Goal: Transaction & Acquisition: Download file/media

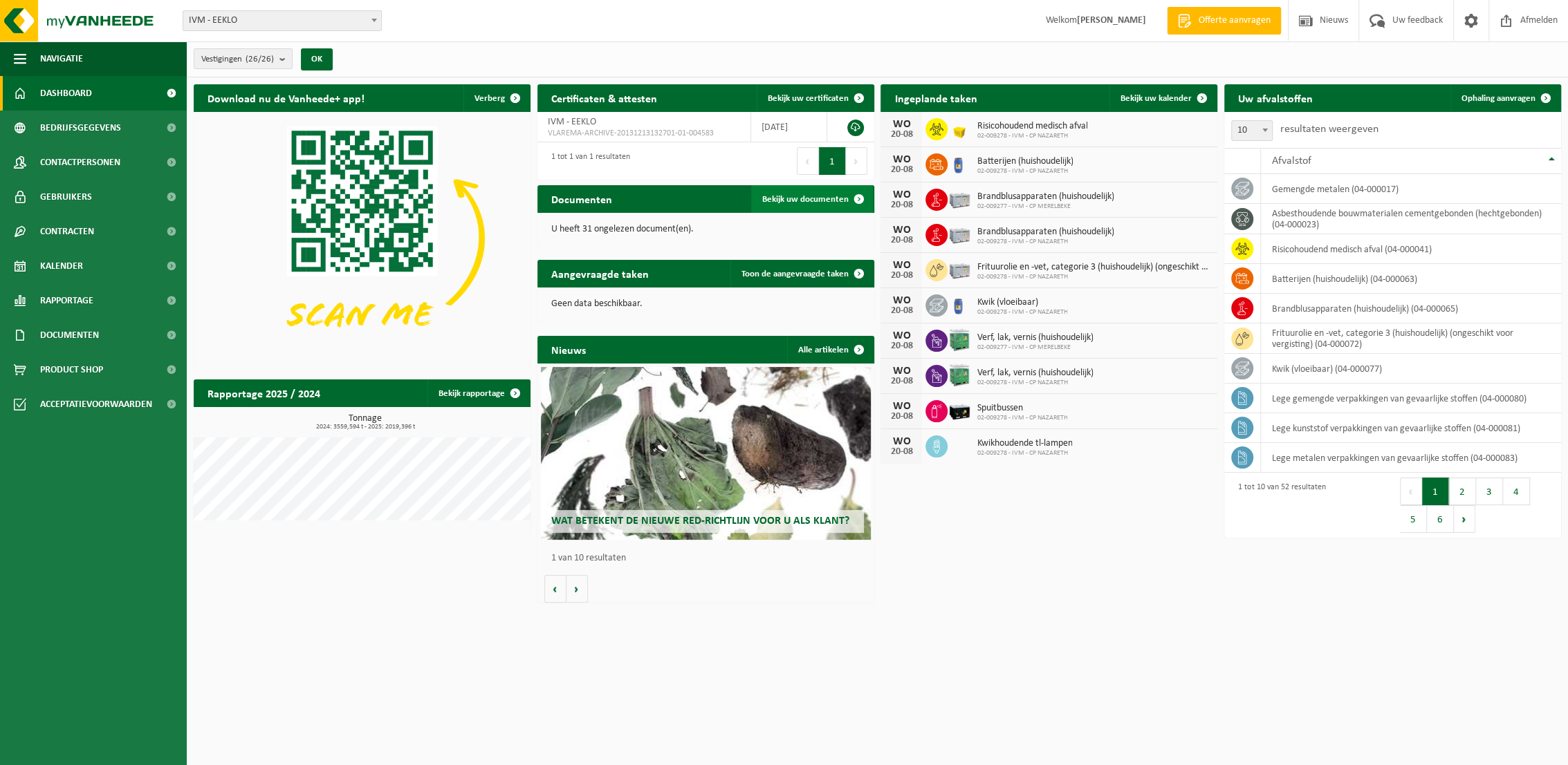
click at [807, 196] on span "Bekijk uw documenten" at bounding box center [805, 199] width 86 height 9
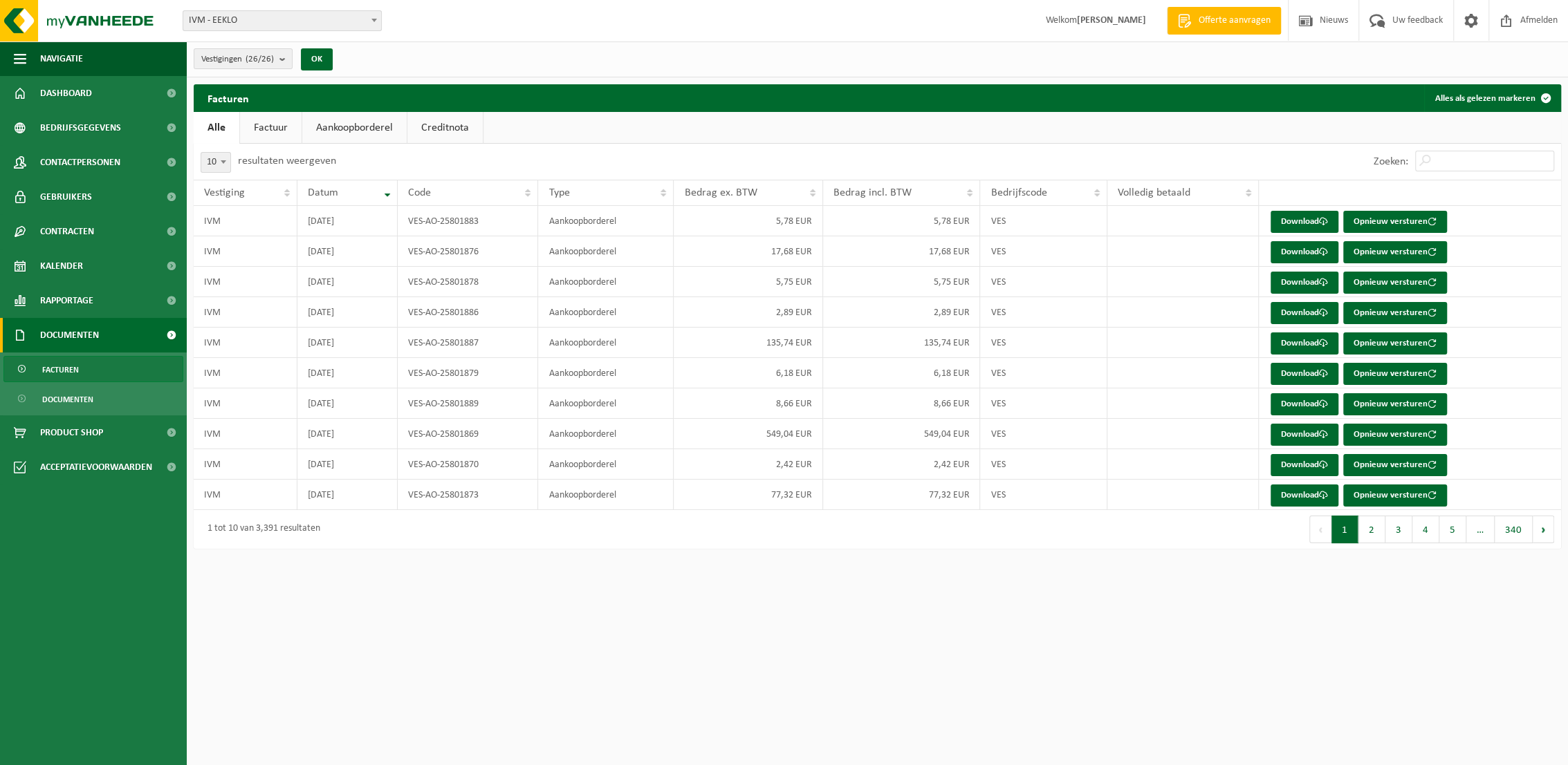
click at [265, 127] on link "Factuur" at bounding box center [271, 128] width 62 height 32
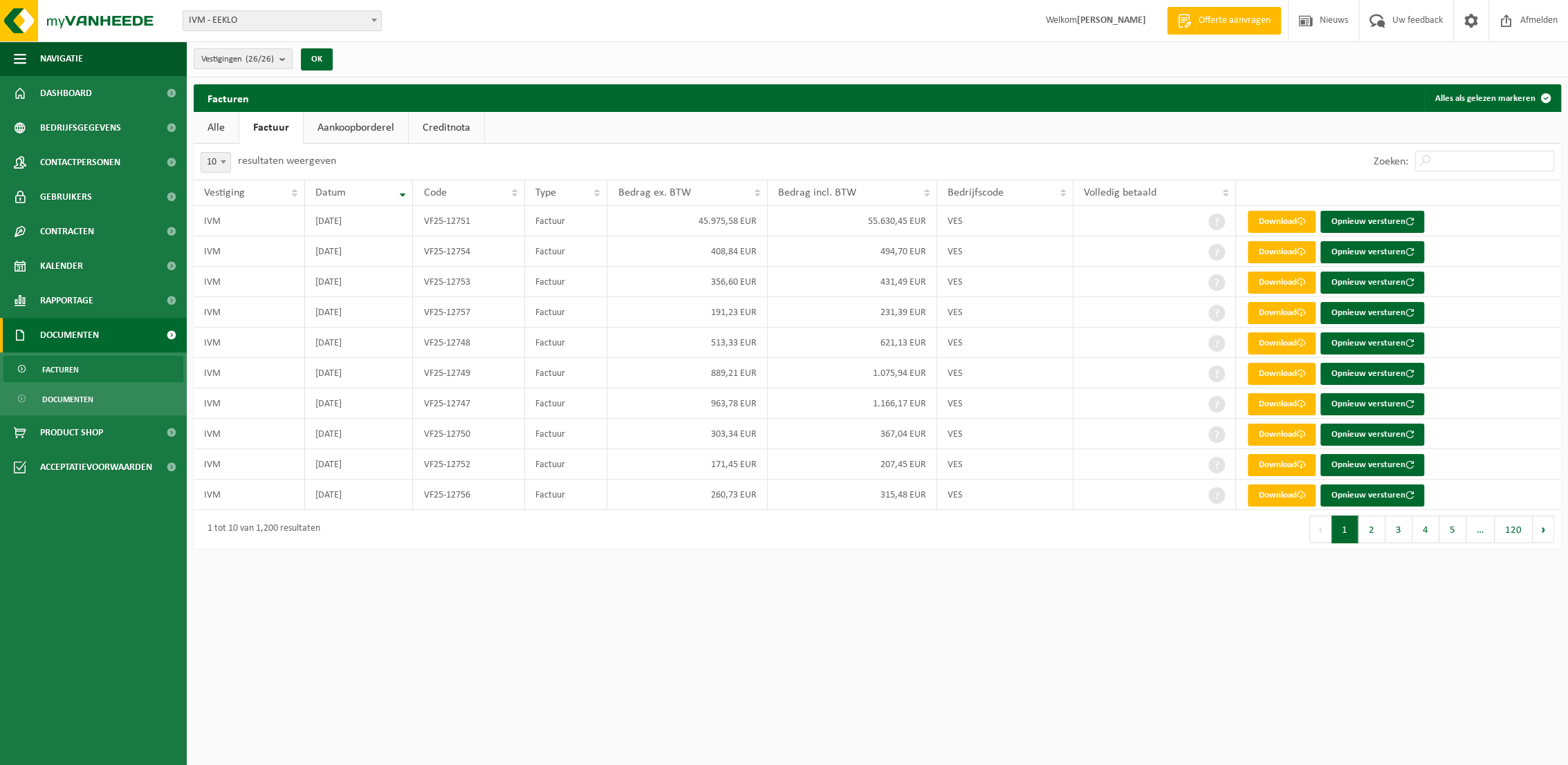
click at [348, 133] on link "Aankoopborderel" at bounding box center [355, 128] width 105 height 32
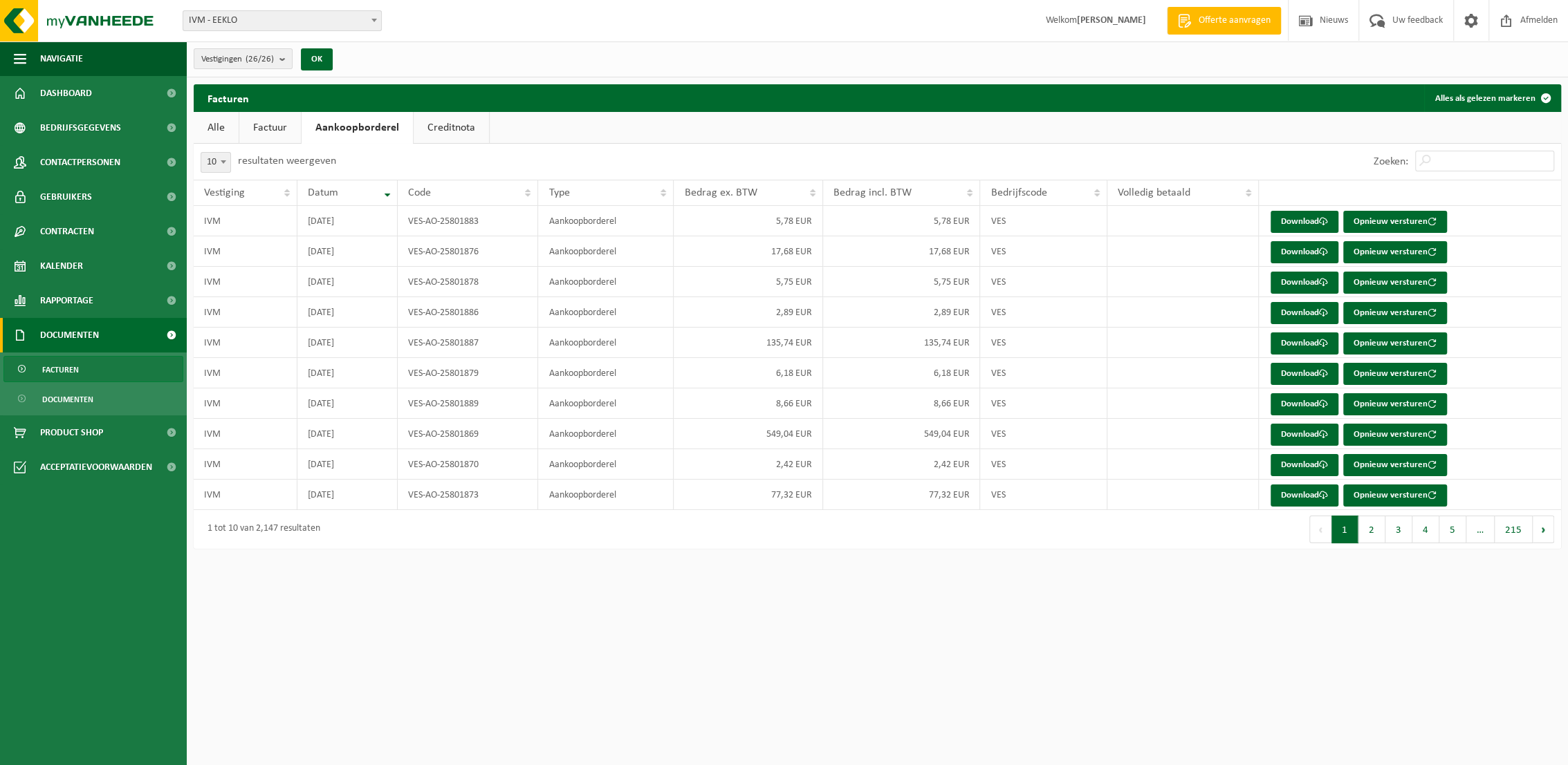
click at [220, 158] on span at bounding box center [224, 162] width 14 height 18
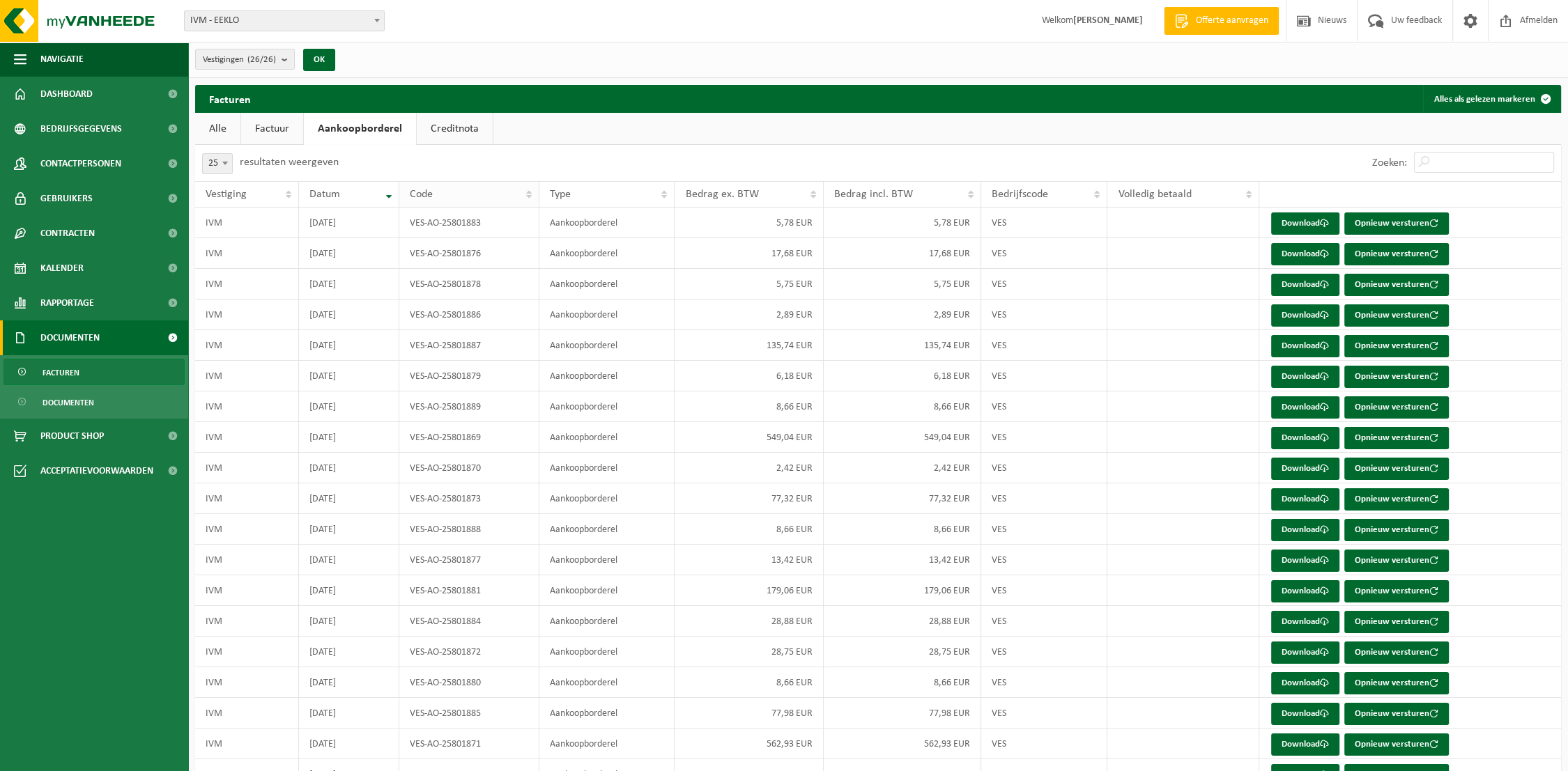
click at [492, 199] on div "Code" at bounding box center [465, 194] width 111 height 11
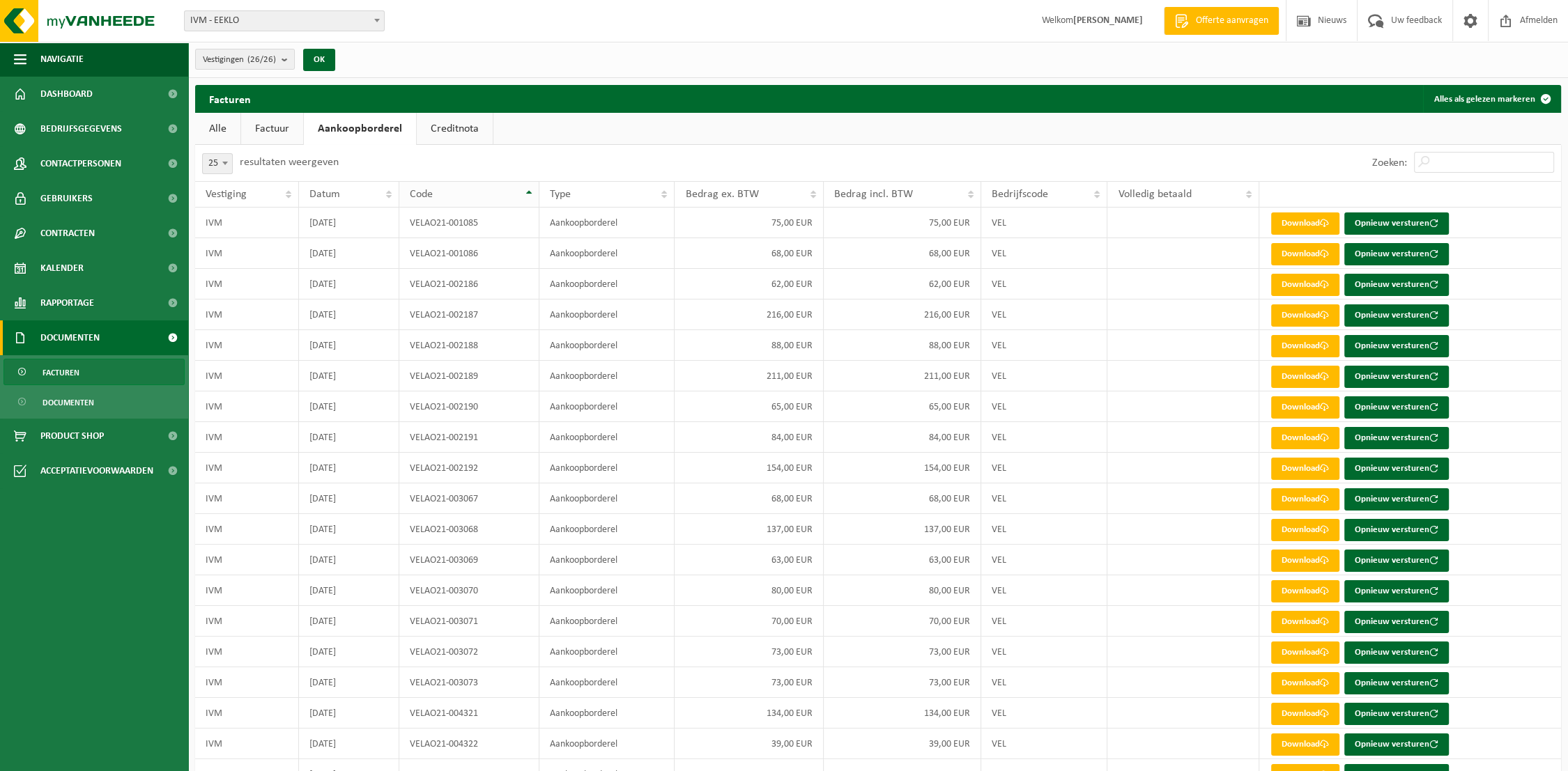
click at [492, 199] on div "Code" at bounding box center [465, 194] width 111 height 11
click at [491, 197] on div "Code" at bounding box center [465, 194] width 111 height 11
click at [227, 165] on span at bounding box center [225, 163] width 14 height 19
select select "100"
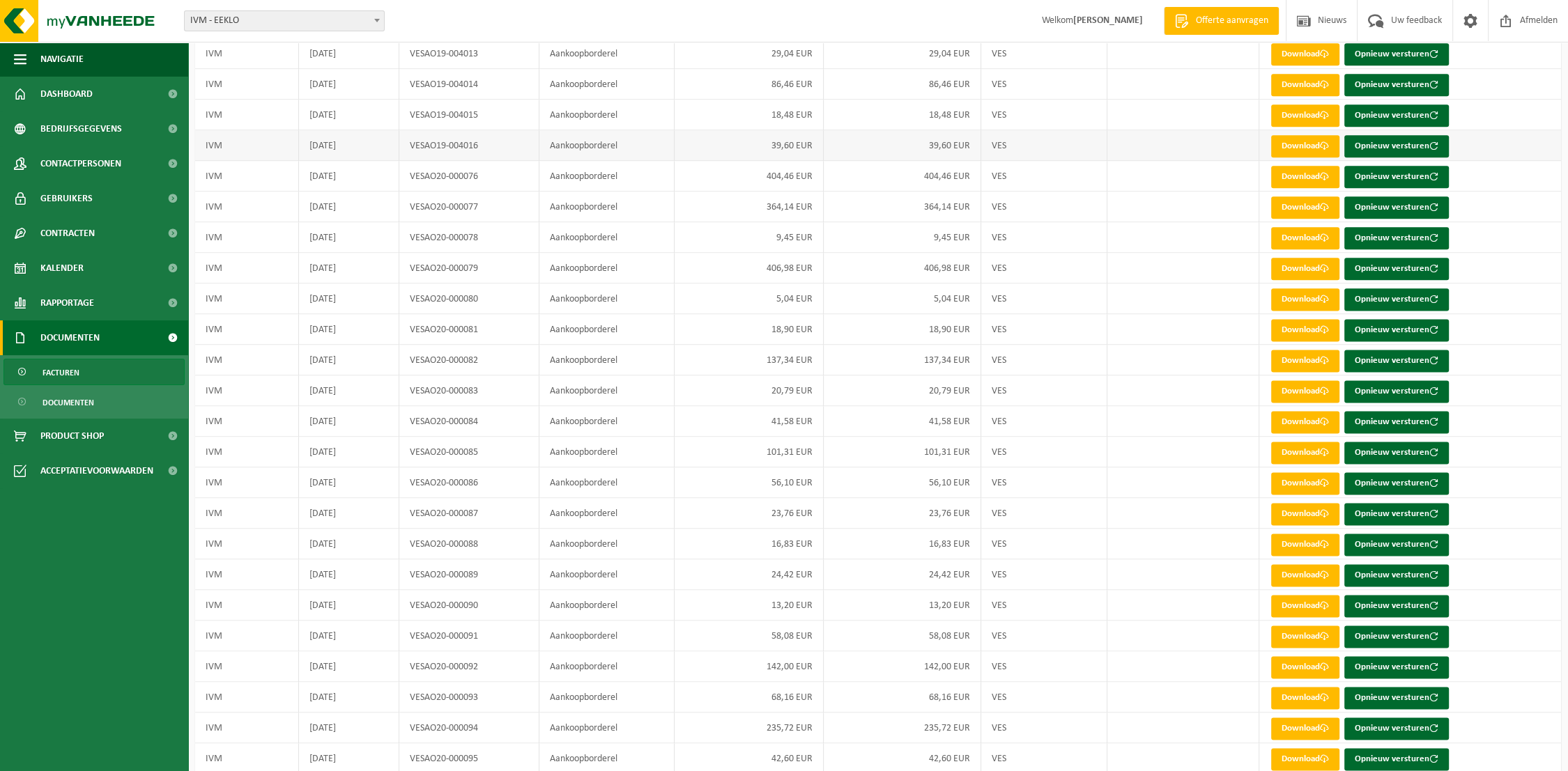
scroll to position [2548, 0]
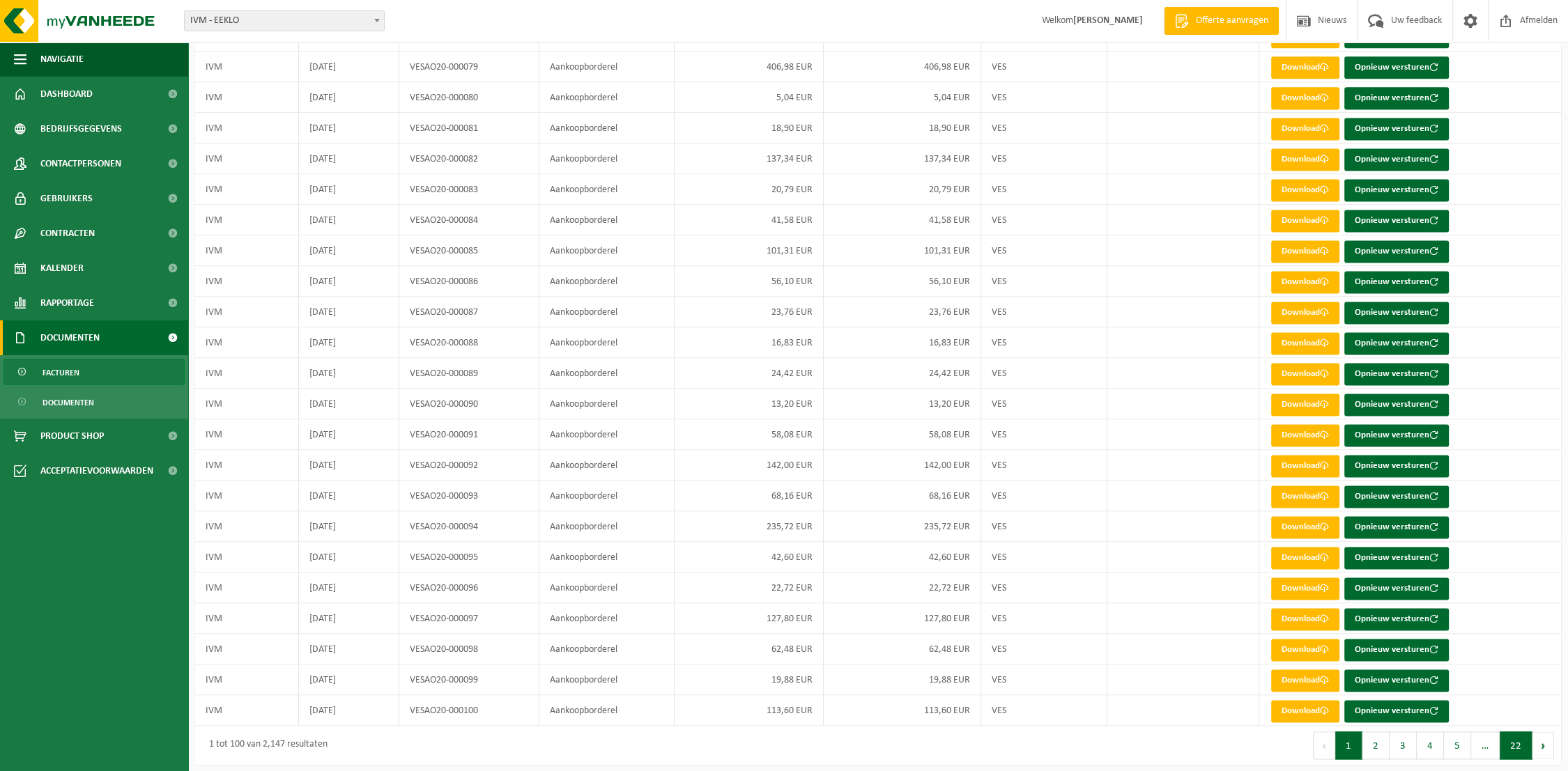
click at [1515, 737] on button "22" at bounding box center [1516, 746] width 33 height 28
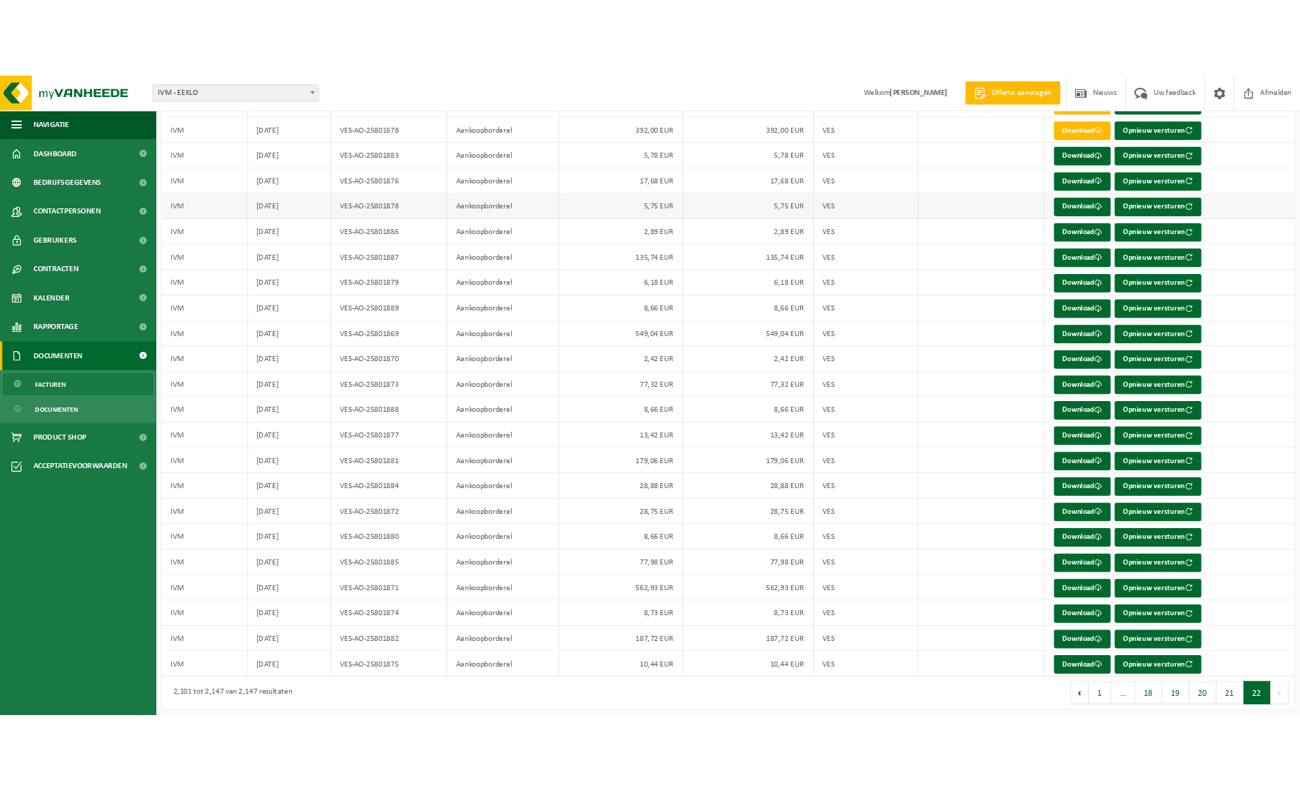
scroll to position [950, 0]
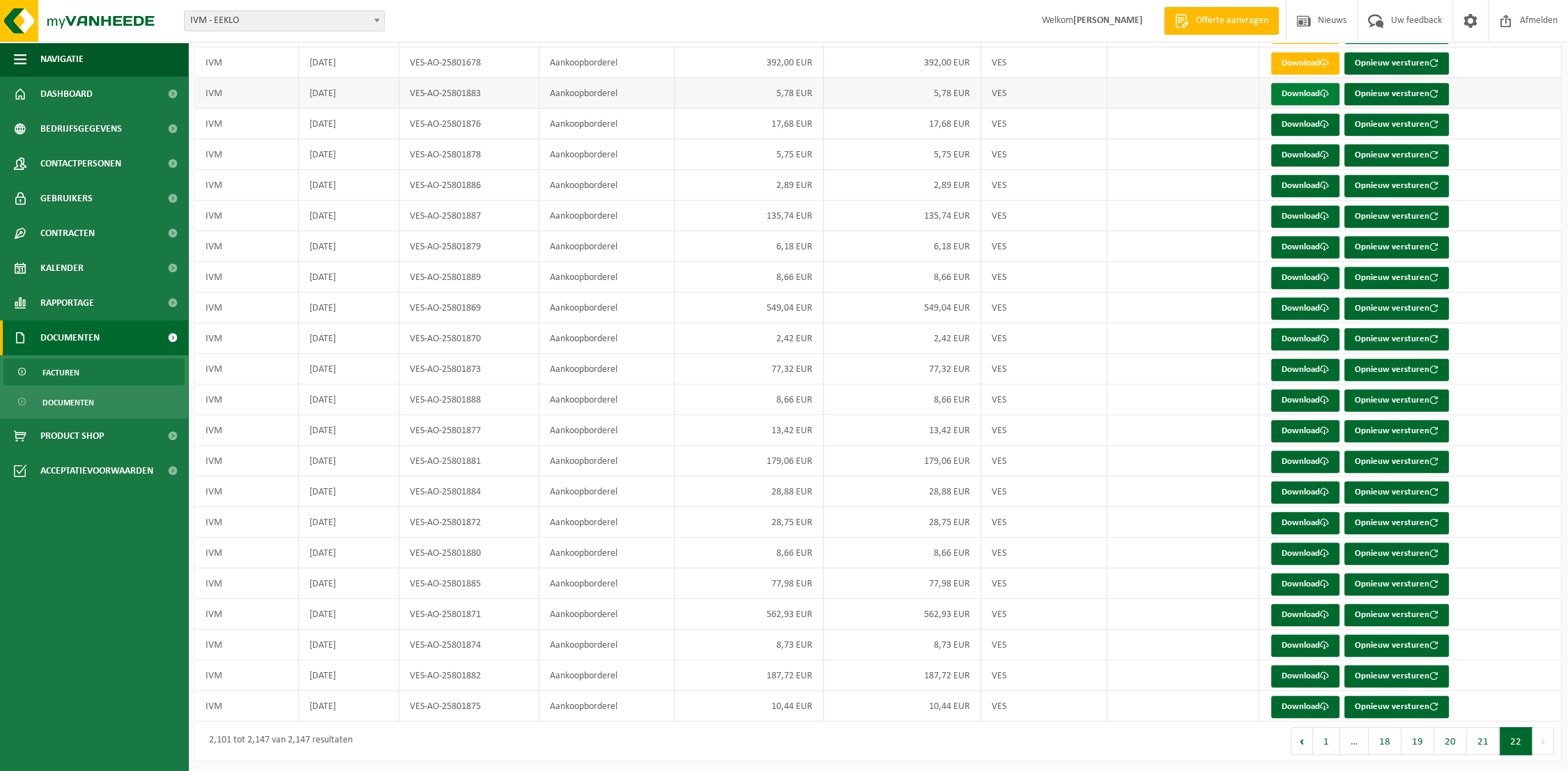
click at [1295, 92] on link "Download" at bounding box center [1305, 94] width 68 height 22
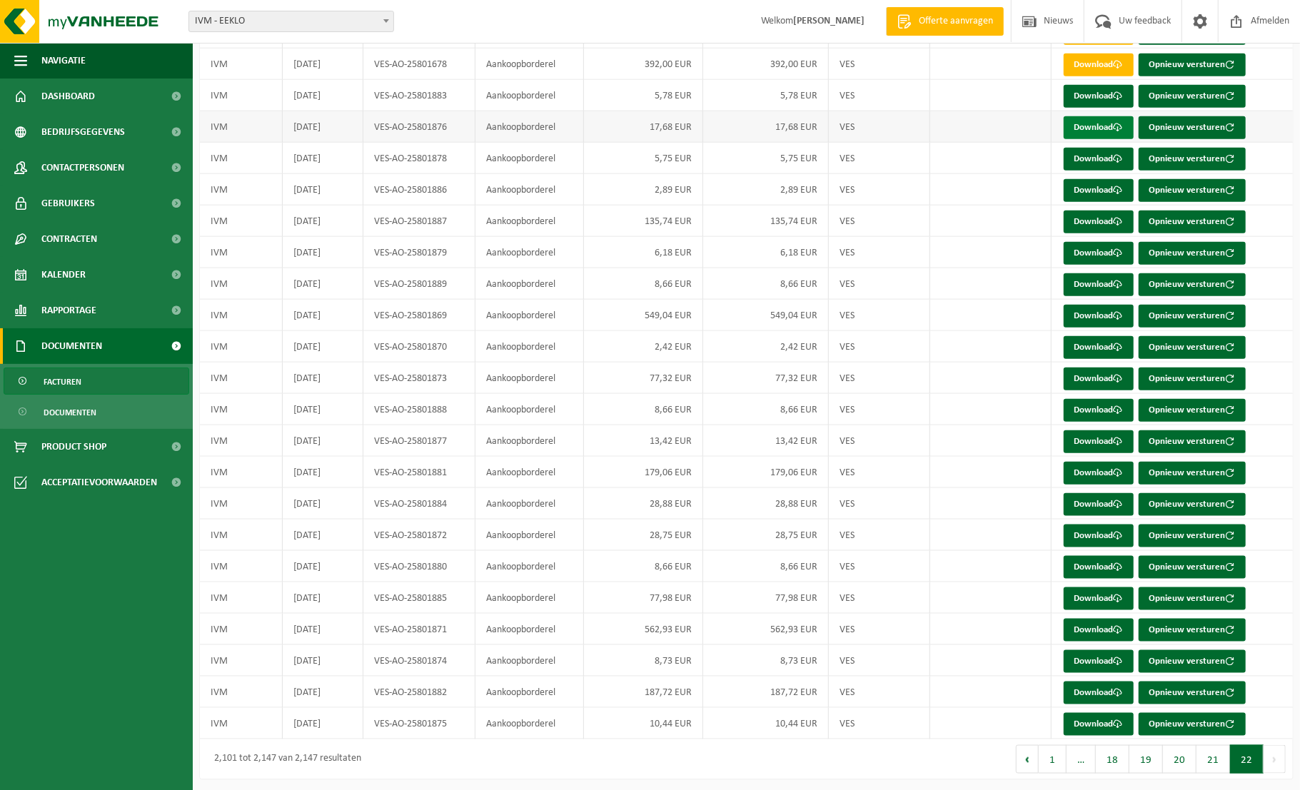
click at [1087, 122] on link "Download" at bounding box center [1099, 127] width 70 height 23
click at [1088, 159] on link "Download" at bounding box center [1099, 159] width 70 height 23
click at [1090, 187] on link "Download" at bounding box center [1099, 190] width 70 height 23
click at [1095, 221] on link "Download" at bounding box center [1099, 222] width 70 height 23
click at [1096, 249] on link "Download" at bounding box center [1099, 253] width 70 height 23
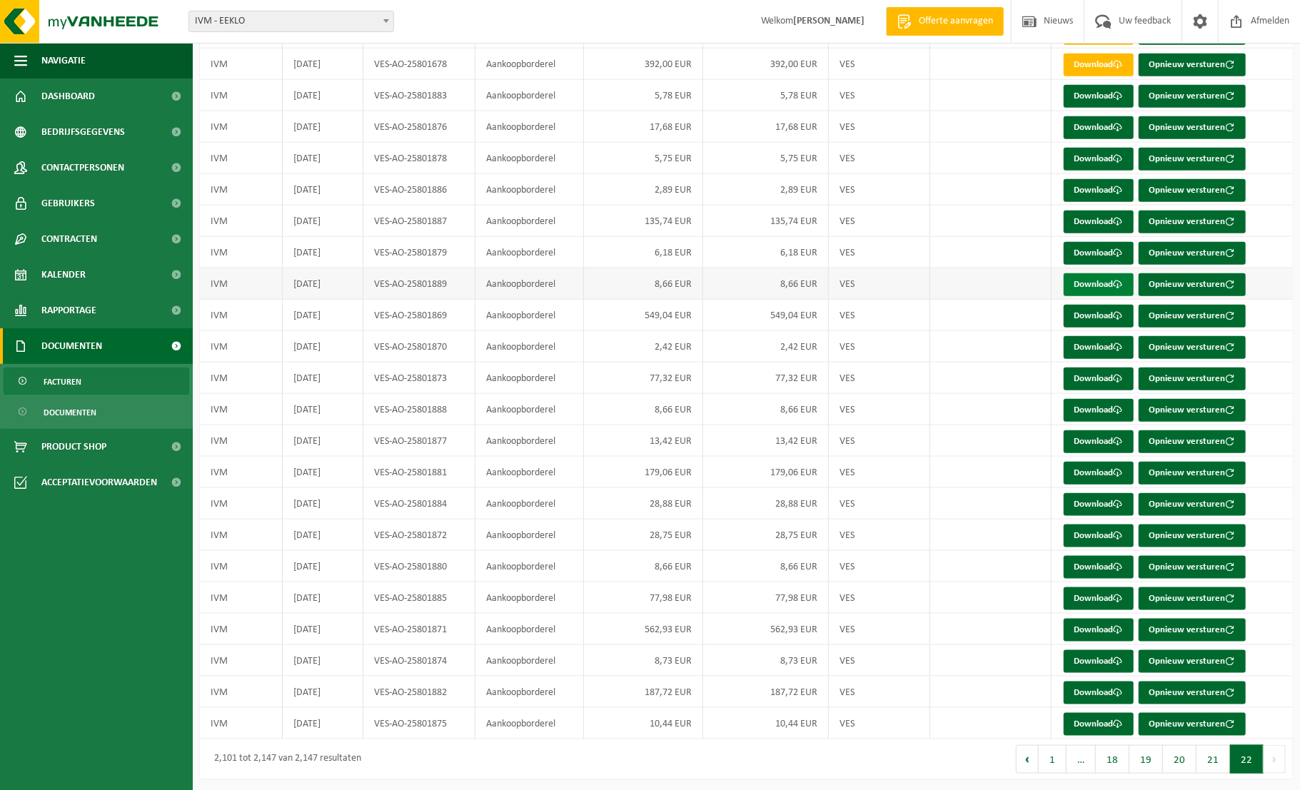
click at [1097, 281] on link "Download" at bounding box center [1099, 284] width 70 height 23
click at [1095, 311] on link "Download" at bounding box center [1099, 316] width 70 height 23
click at [1096, 343] on link "Download" at bounding box center [1099, 347] width 70 height 23
click at [1098, 378] on link "Download" at bounding box center [1099, 379] width 70 height 23
click at [1210, 757] on button "21" at bounding box center [1214, 759] width 34 height 29
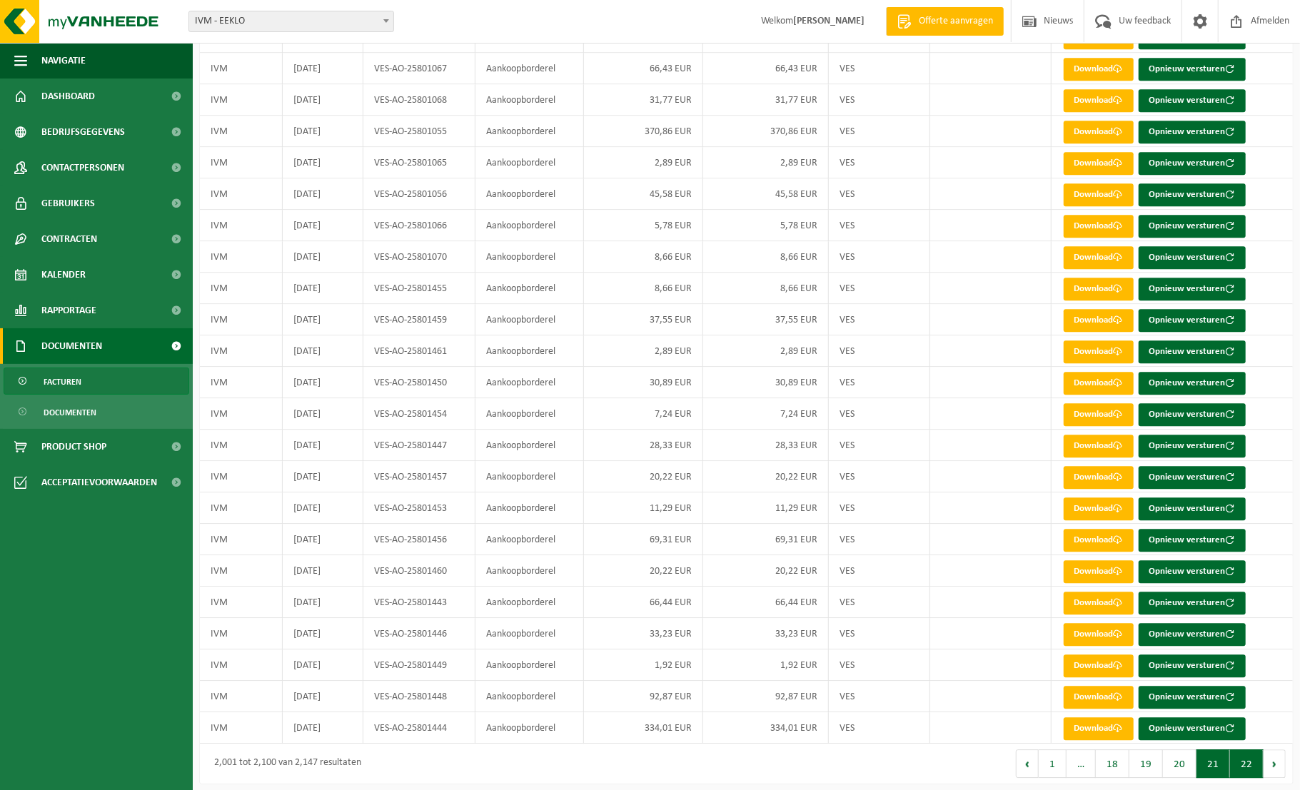
click at [1251, 760] on button "22" at bounding box center [1247, 764] width 34 height 29
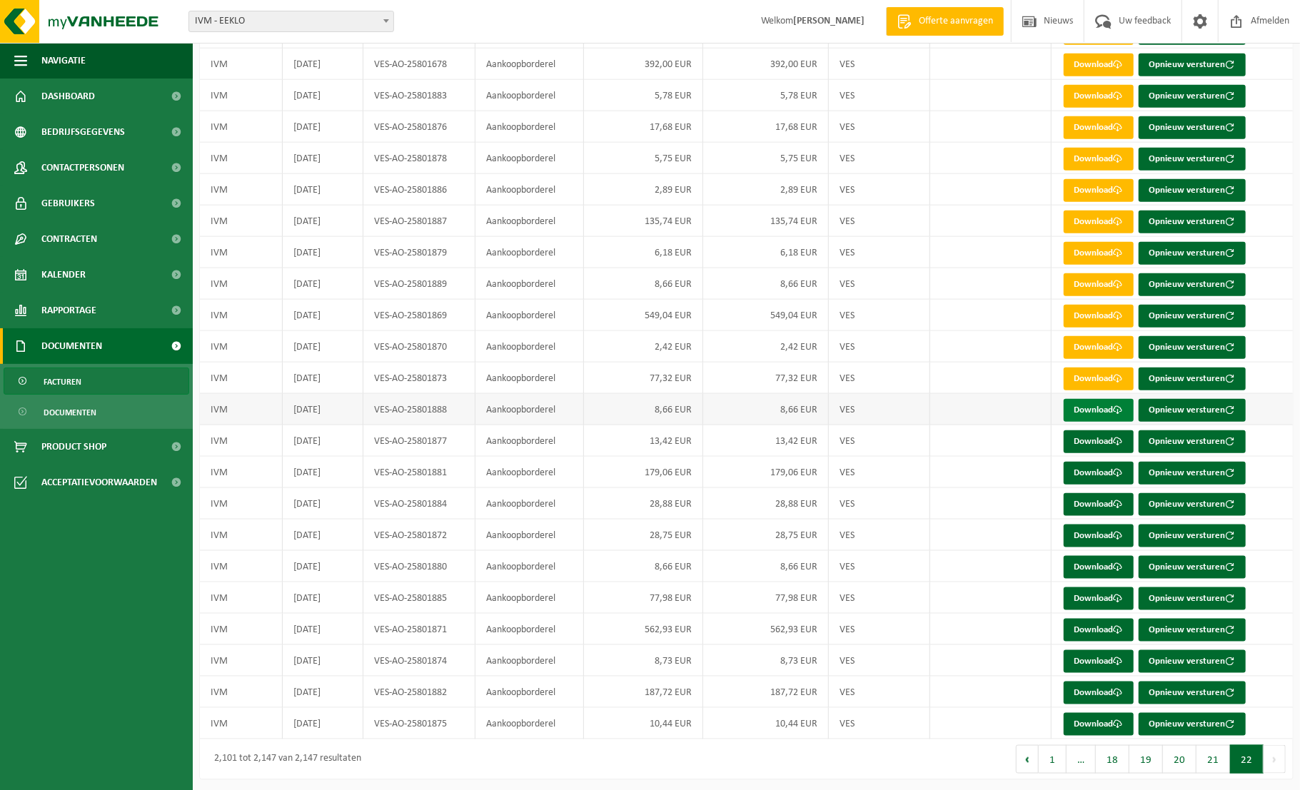
click at [1114, 405] on link "Download" at bounding box center [1099, 410] width 70 height 23
click at [1108, 437] on link "Download" at bounding box center [1099, 442] width 70 height 23
click at [1105, 468] on link "Download" at bounding box center [1099, 473] width 70 height 23
click at [1100, 503] on link "Download" at bounding box center [1099, 504] width 70 height 23
click at [1100, 529] on link "Download" at bounding box center [1099, 536] width 70 height 23
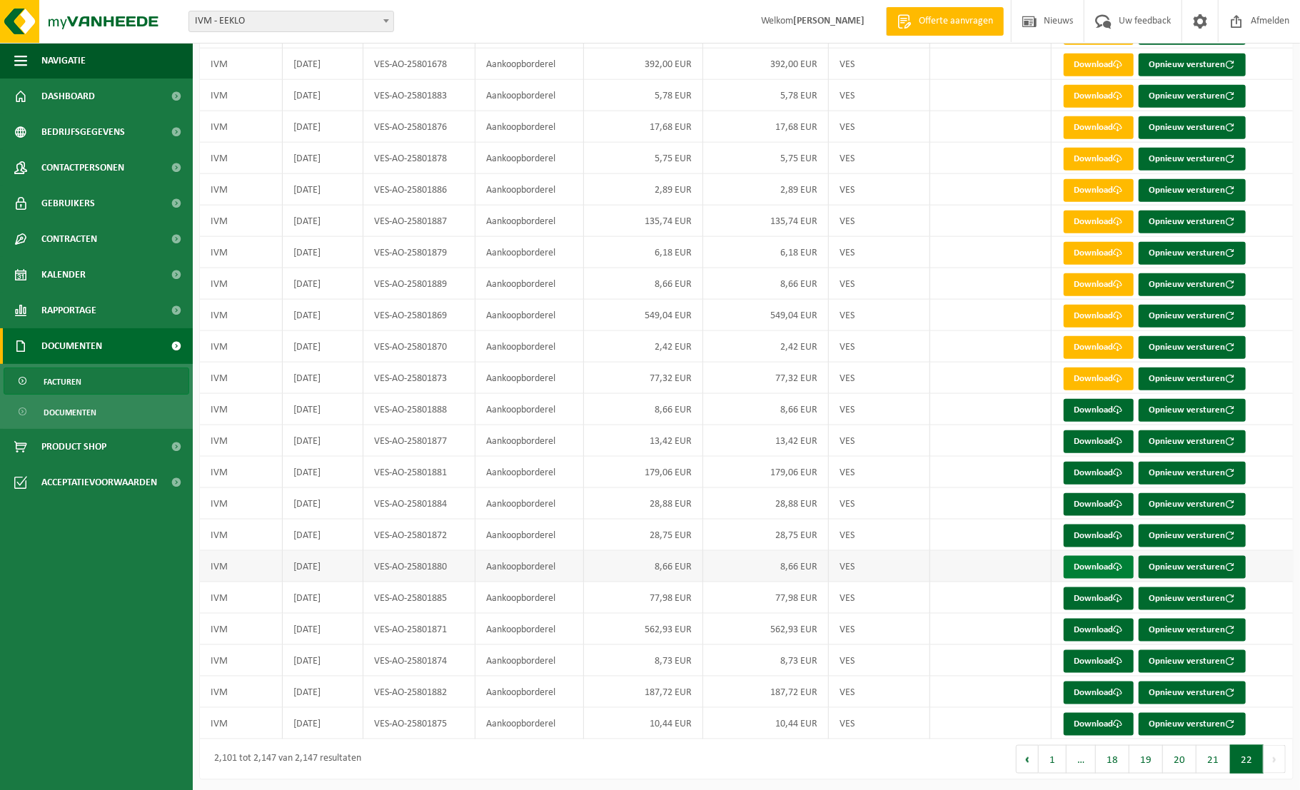
click at [1103, 563] on link "Download" at bounding box center [1099, 567] width 70 height 23
click at [1105, 593] on link "Download" at bounding box center [1099, 599] width 70 height 23
click at [1102, 629] on link "Download" at bounding box center [1099, 630] width 70 height 23
click at [1102, 659] on link "Download" at bounding box center [1099, 662] width 70 height 23
click at [1103, 687] on link "Download" at bounding box center [1099, 693] width 70 height 23
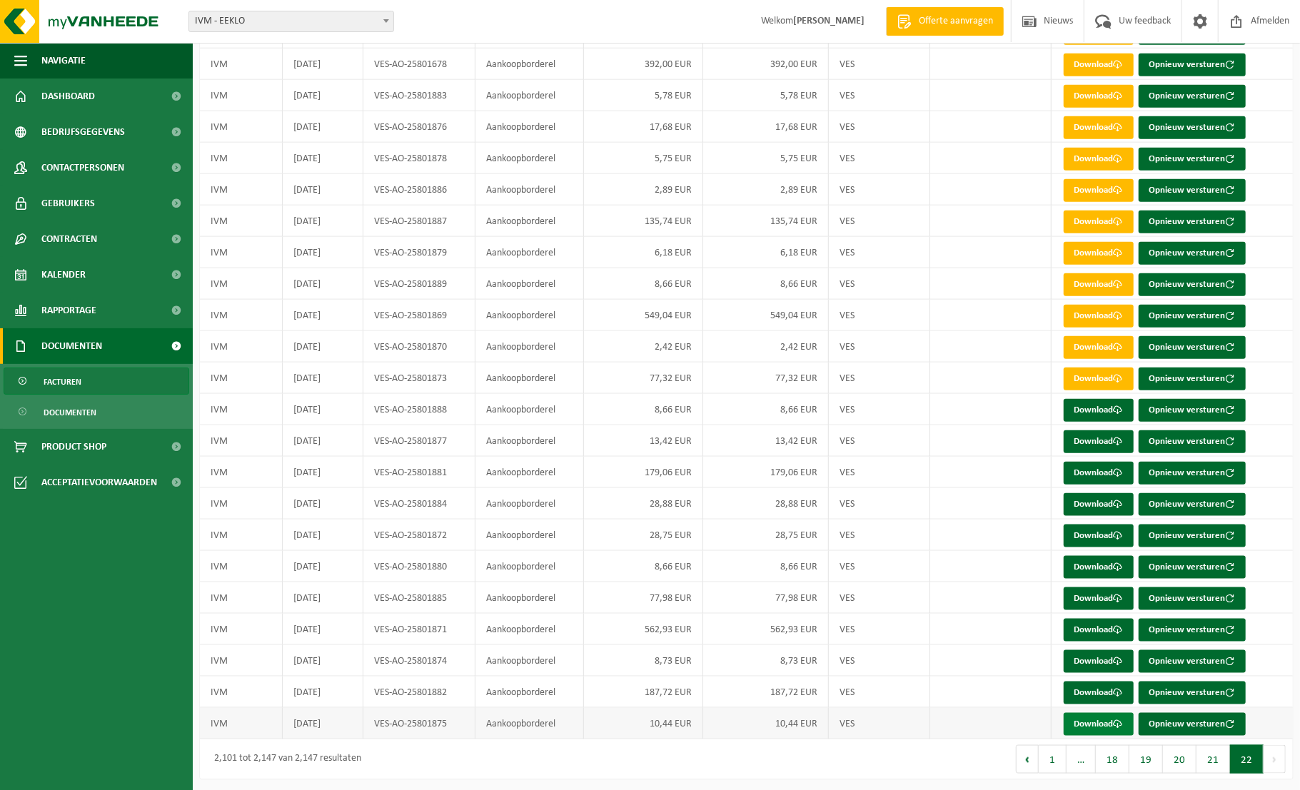
click at [1097, 718] on link "Download" at bounding box center [1099, 724] width 70 height 23
click at [59, 96] on span "Dashboard" at bounding box center [68, 97] width 54 height 36
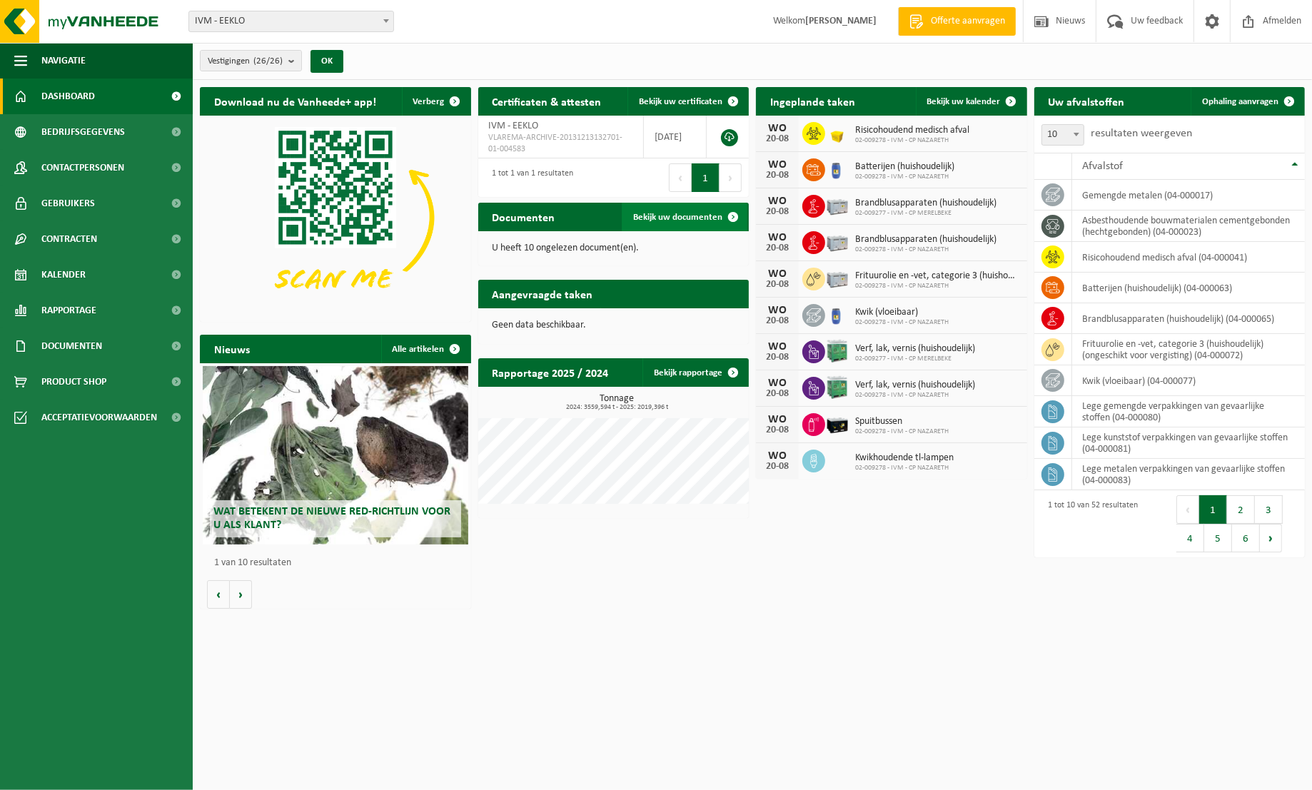
click at [680, 220] on span "Bekijk uw documenten" at bounding box center [677, 217] width 89 height 9
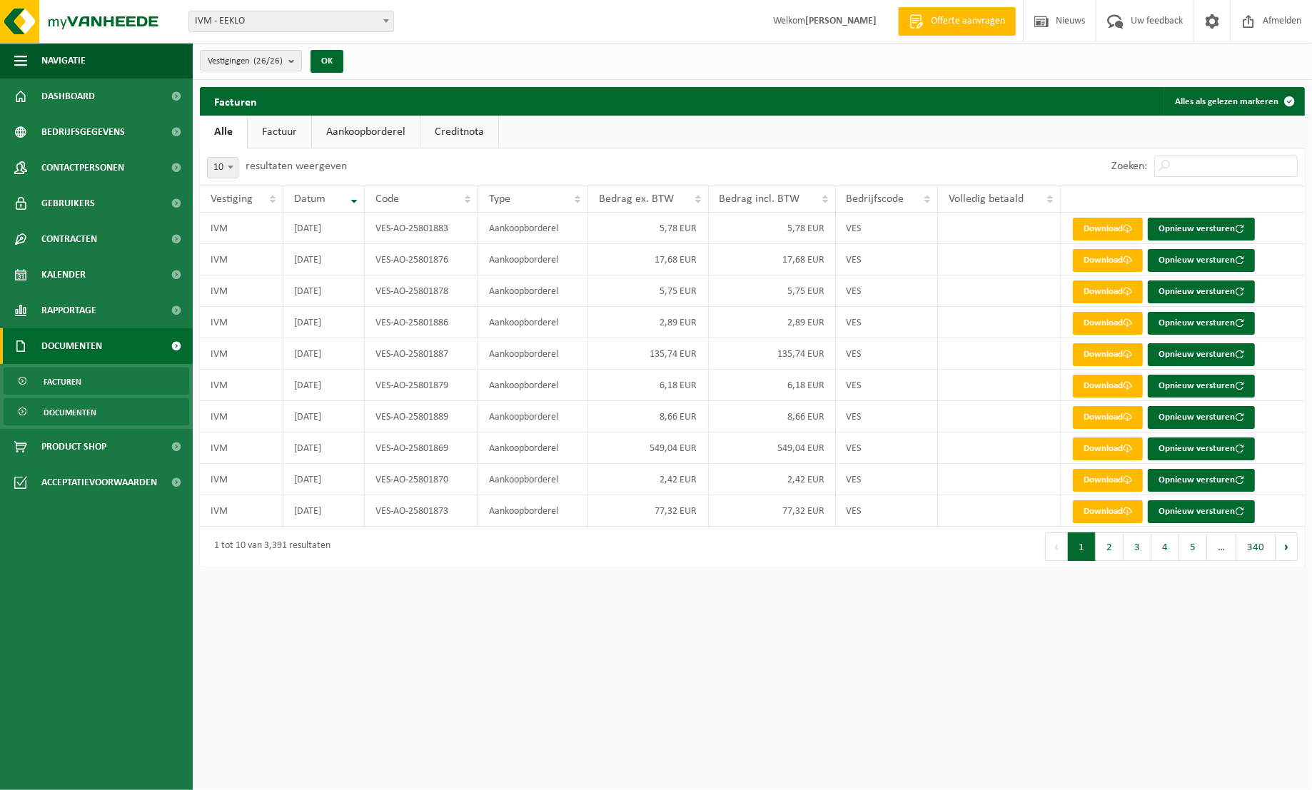
click at [76, 410] on span "Documenten" at bounding box center [70, 412] width 53 height 27
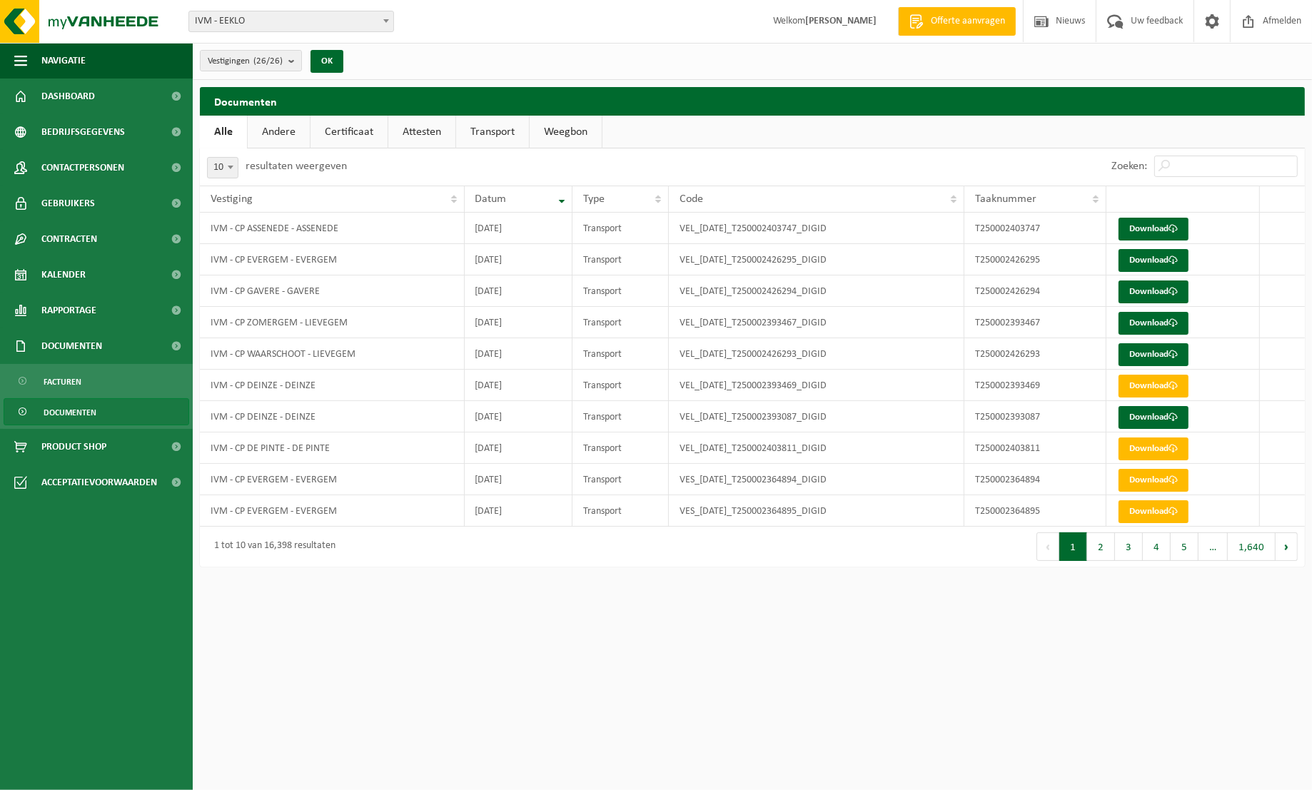
click at [419, 129] on link "Attesten" at bounding box center [421, 132] width 67 height 33
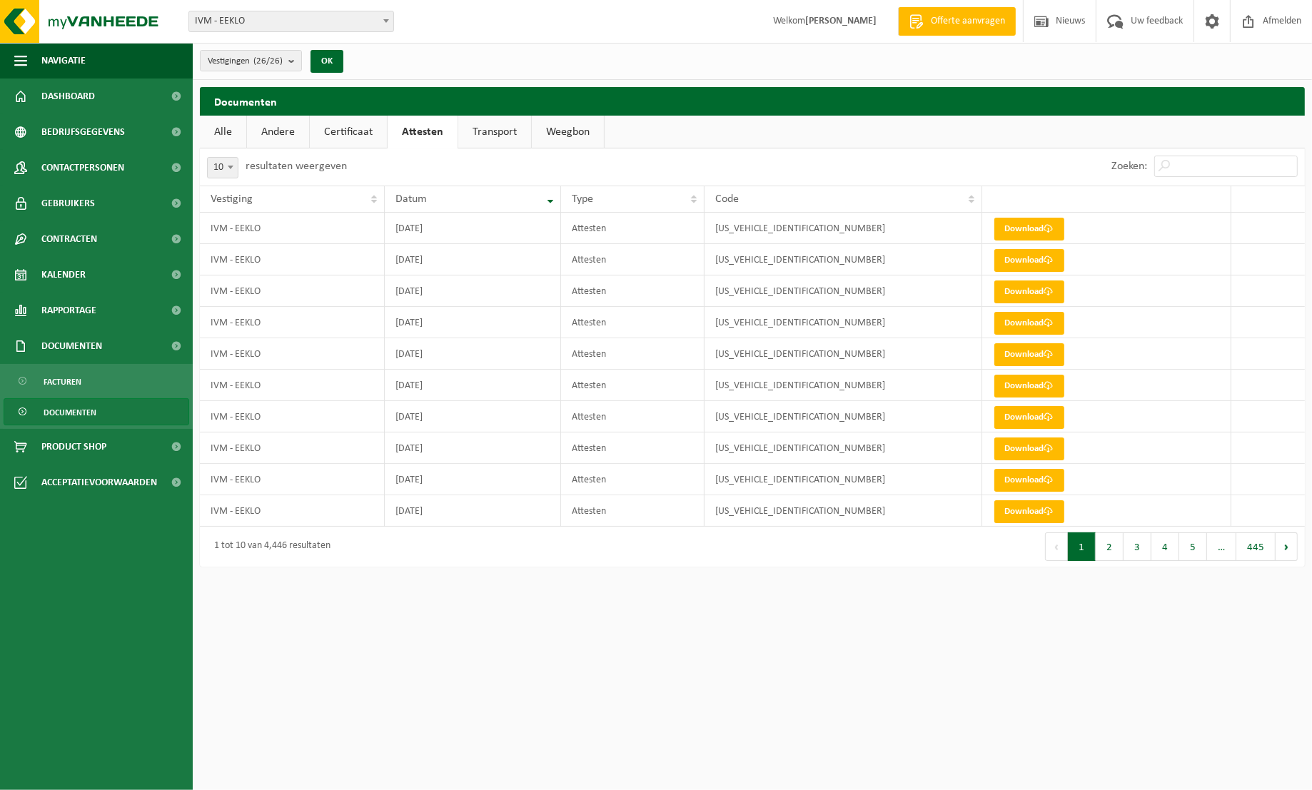
click at [483, 136] on link "Transport" at bounding box center [494, 132] width 73 height 33
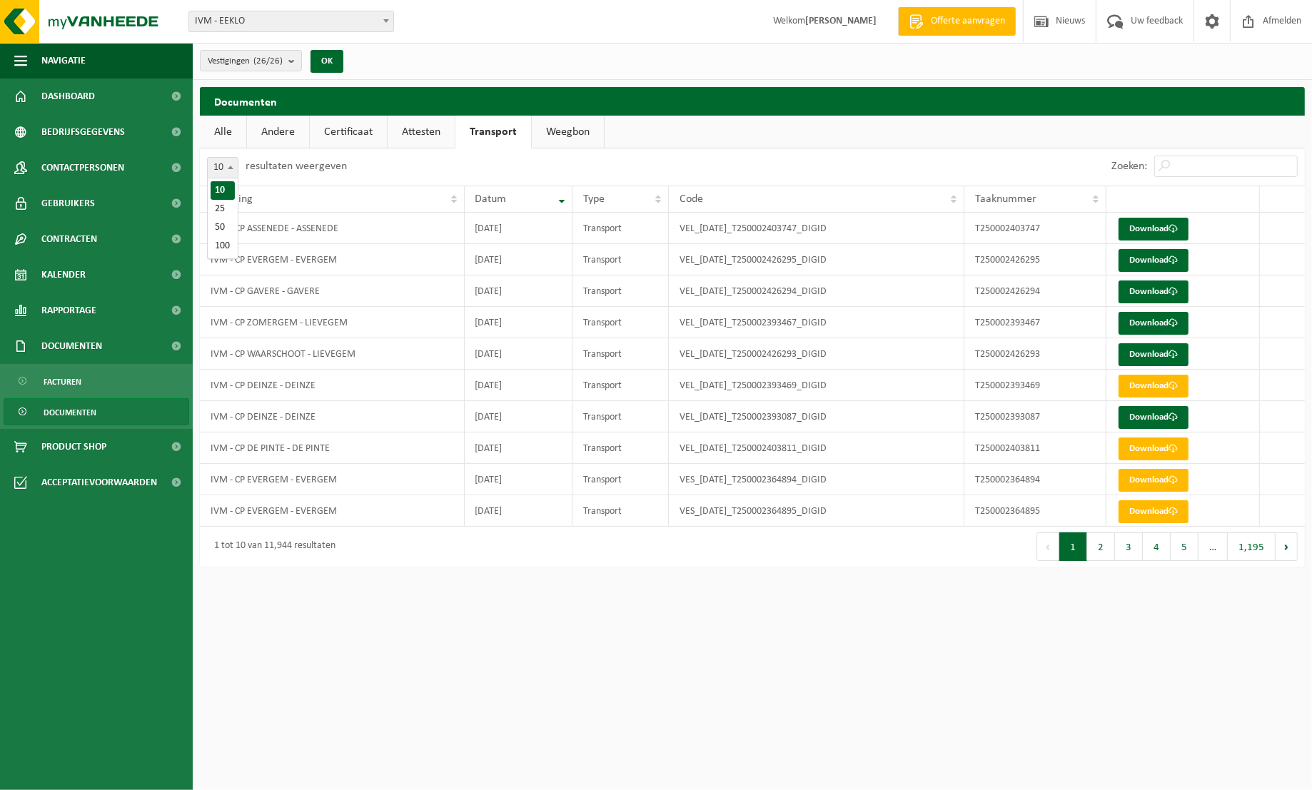
click at [237, 171] on span at bounding box center [231, 167] width 14 height 19
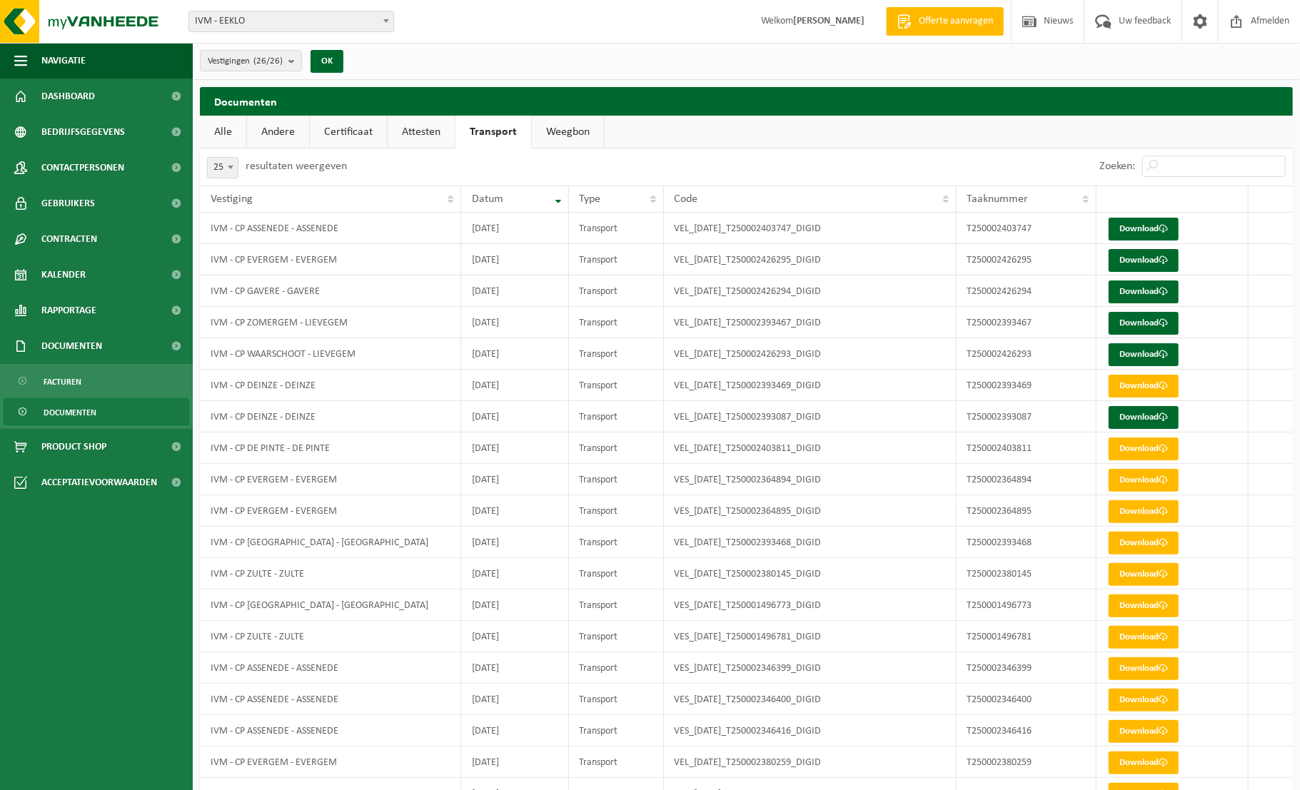
click at [275, 136] on link "Andere" at bounding box center [278, 132] width 62 height 33
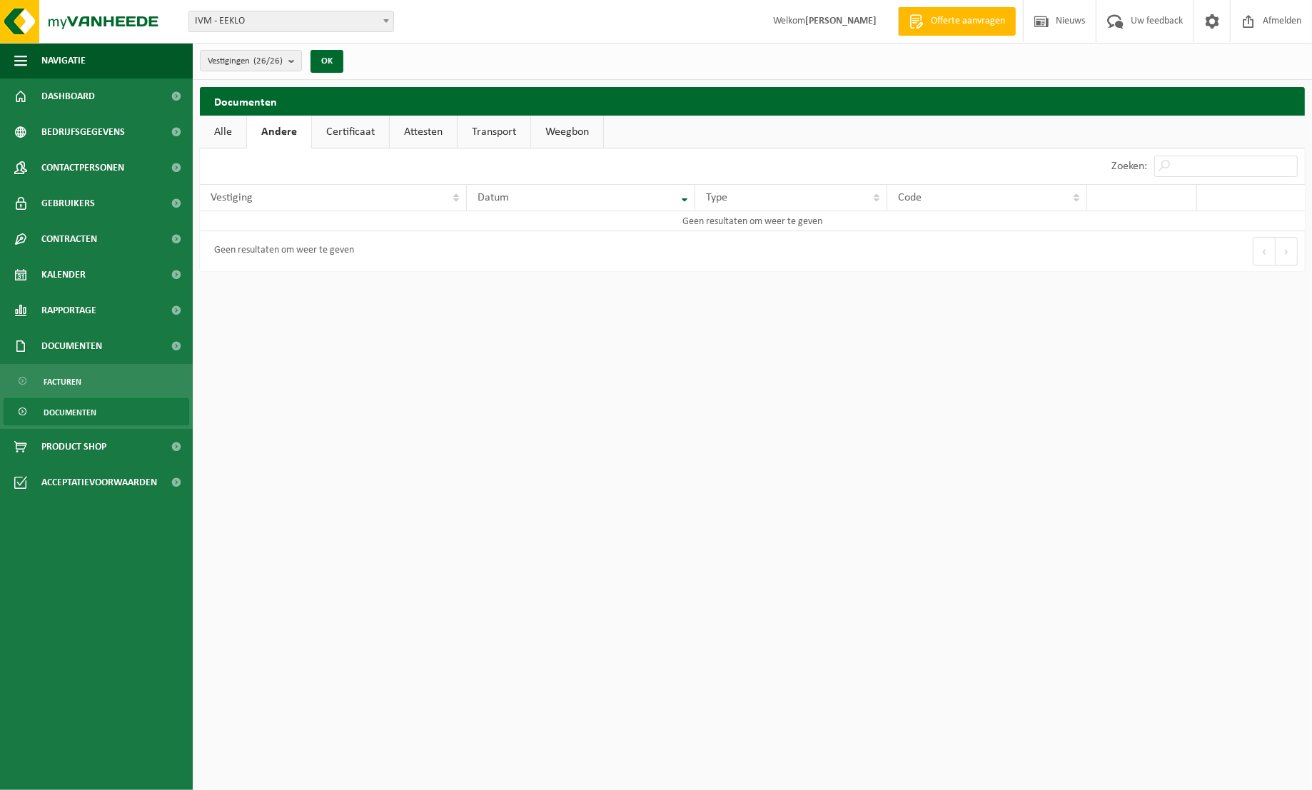
click at [366, 134] on link "Certificaat" at bounding box center [350, 132] width 77 height 33
click at [417, 133] on link "Attesten" at bounding box center [421, 132] width 67 height 33
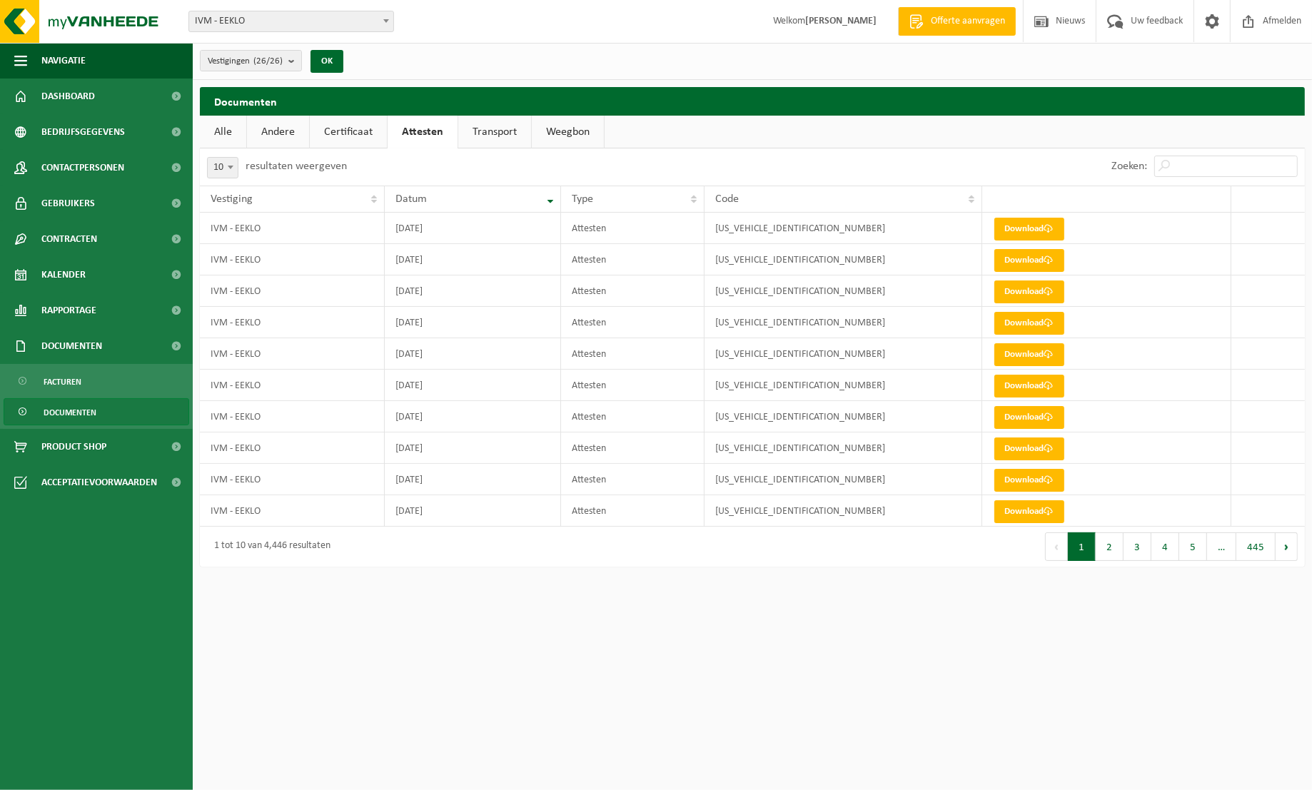
click at [503, 141] on link "Transport" at bounding box center [494, 132] width 73 height 33
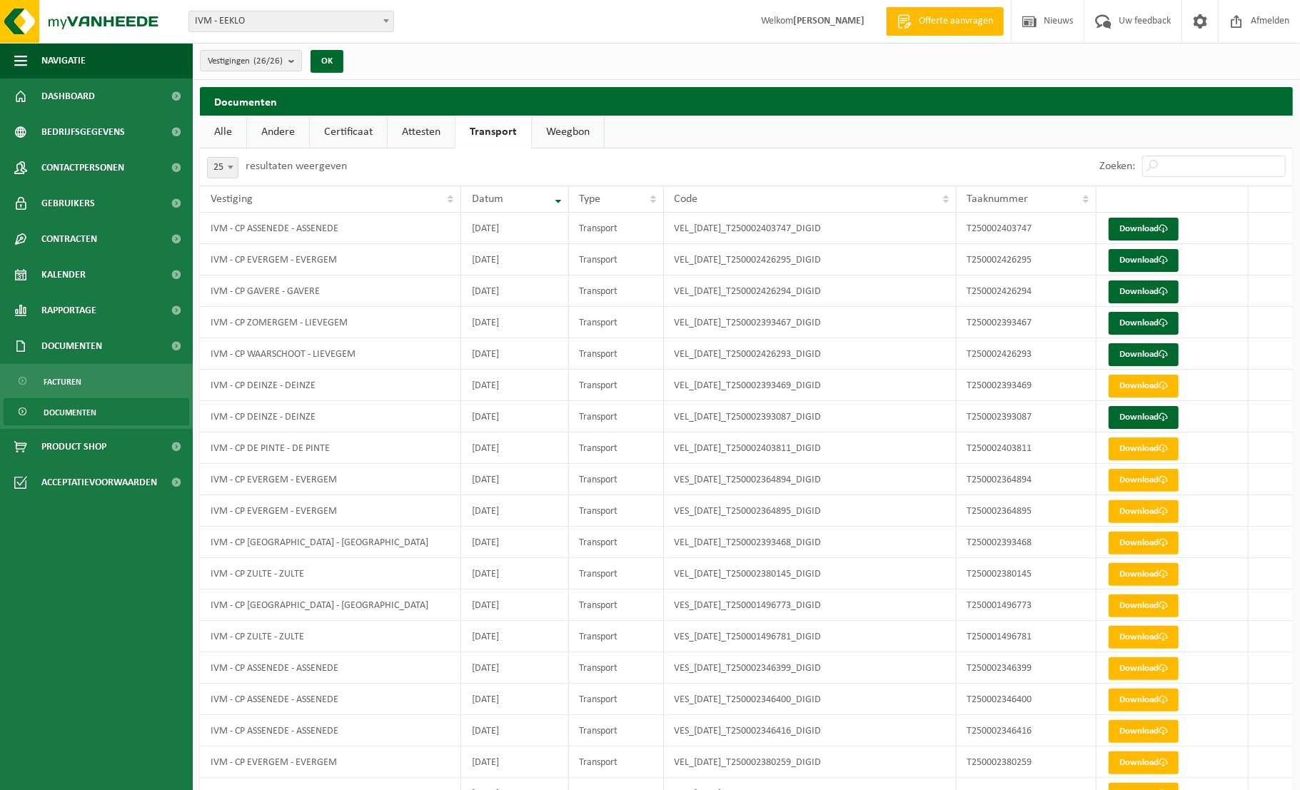
click at [553, 132] on link "Weegbon" at bounding box center [568, 132] width 72 height 33
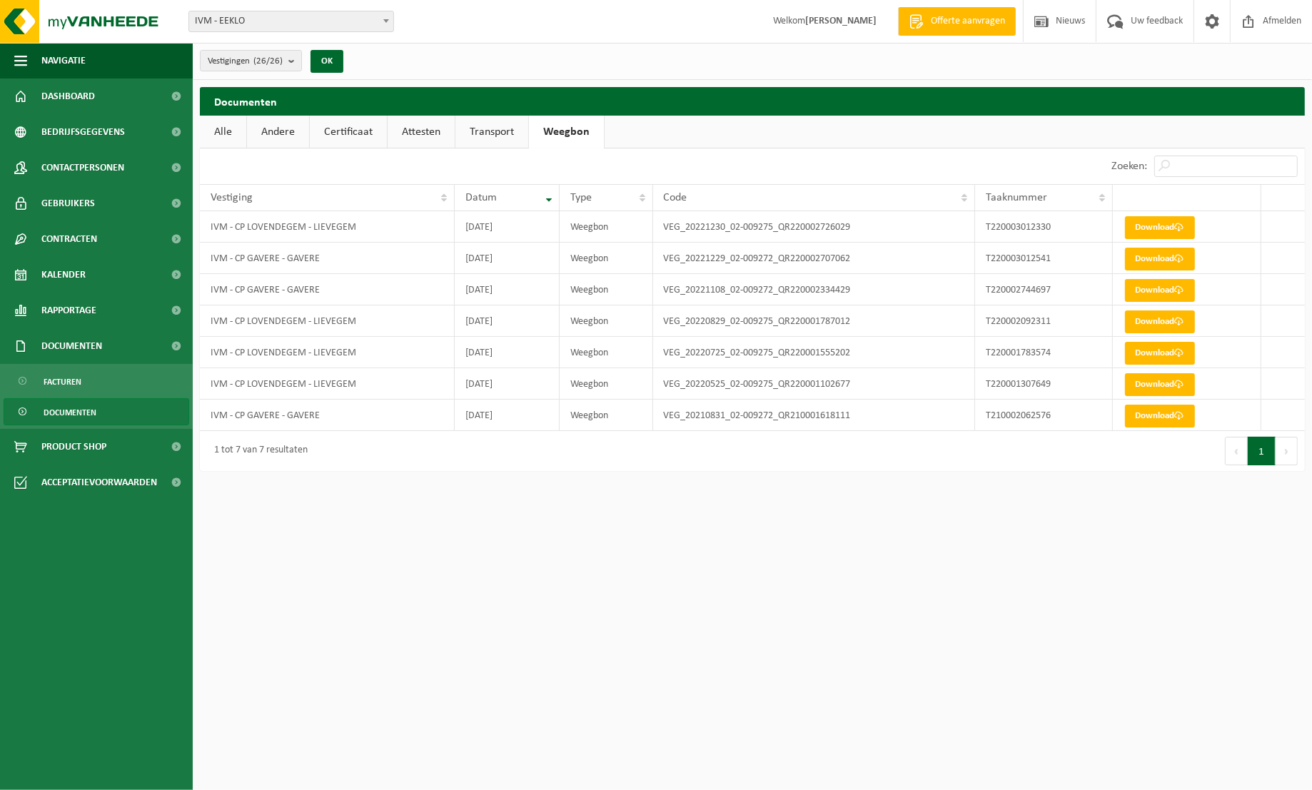
click at [492, 132] on link "Transport" at bounding box center [492, 132] width 73 height 33
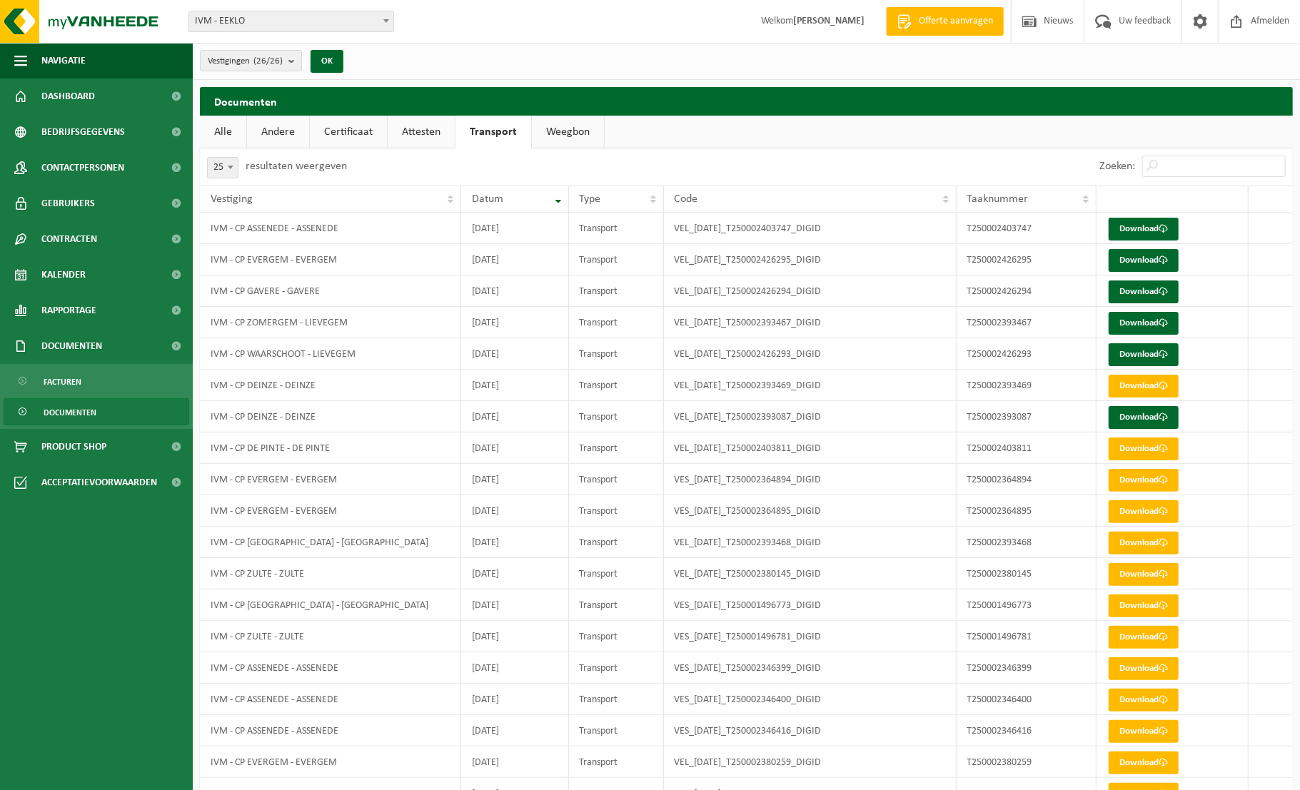
click at [234, 169] on span at bounding box center [231, 167] width 14 height 19
select select "50"
click at [84, 94] on span "Dashboard" at bounding box center [68, 97] width 54 height 36
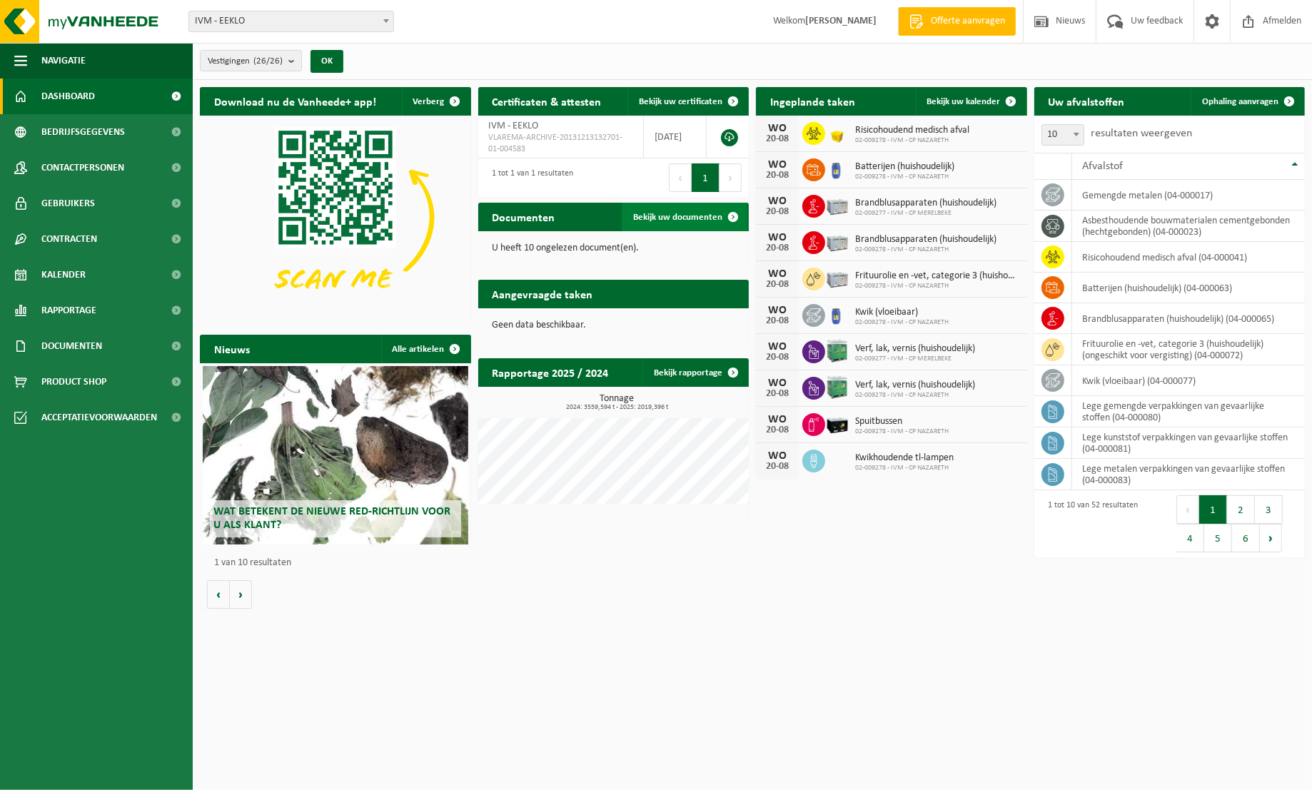
click at [680, 217] on span "Bekijk uw documenten" at bounding box center [677, 217] width 89 height 9
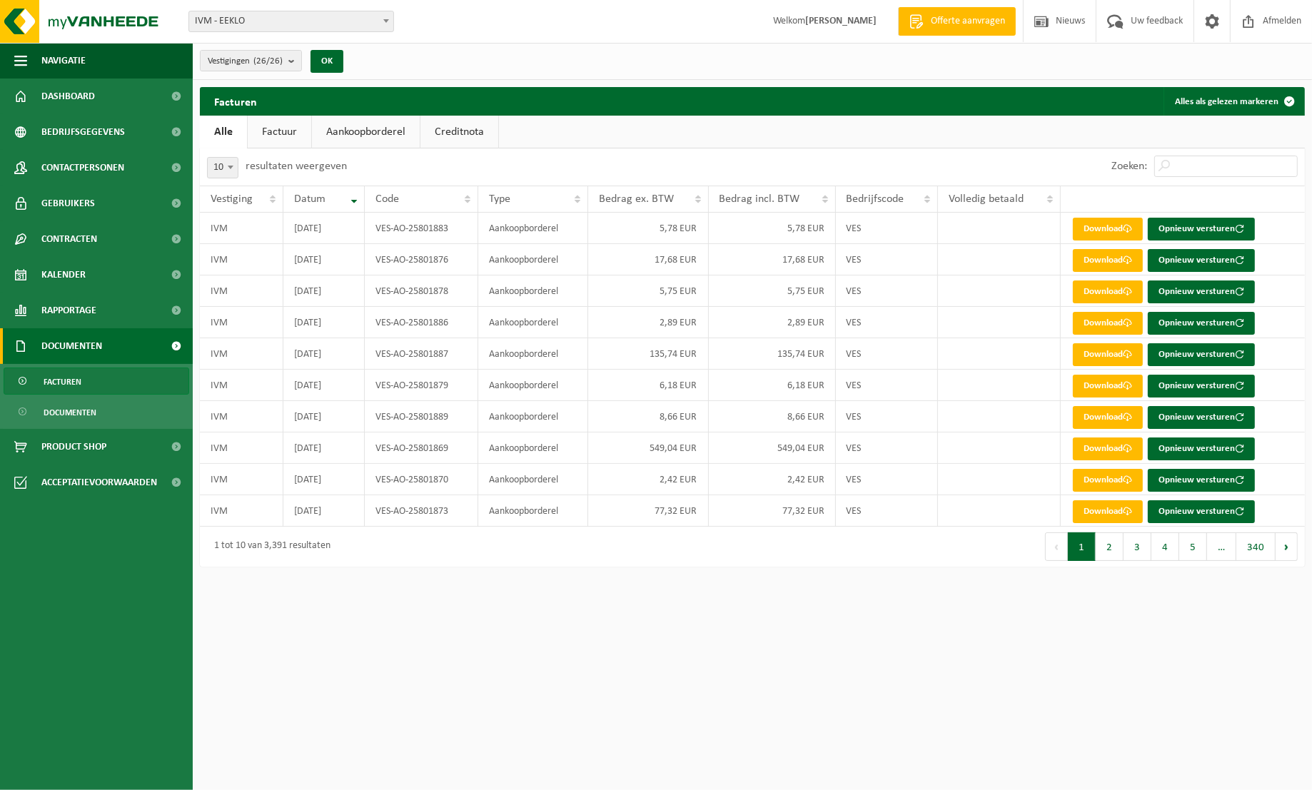
click at [263, 127] on link "Factuur" at bounding box center [280, 132] width 64 height 33
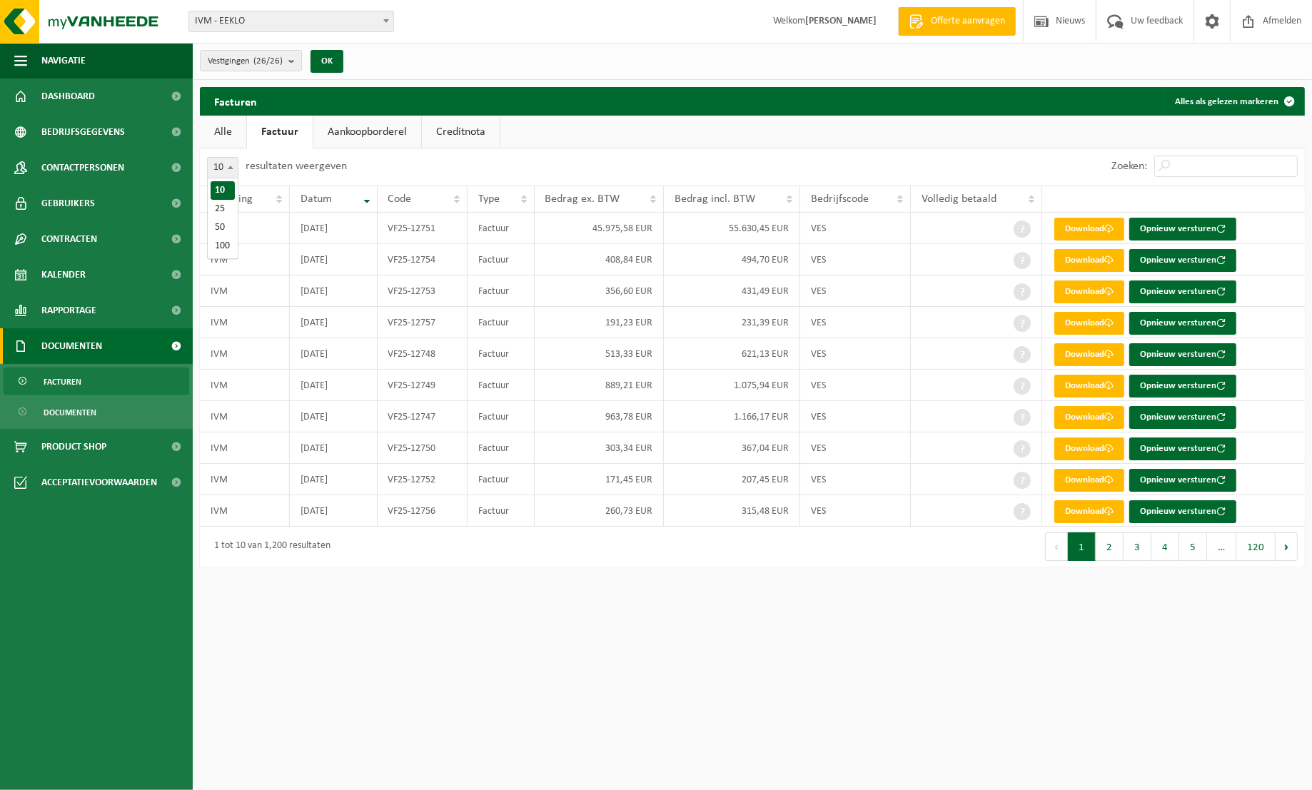
click at [232, 171] on span at bounding box center [231, 167] width 14 height 19
select select "50"
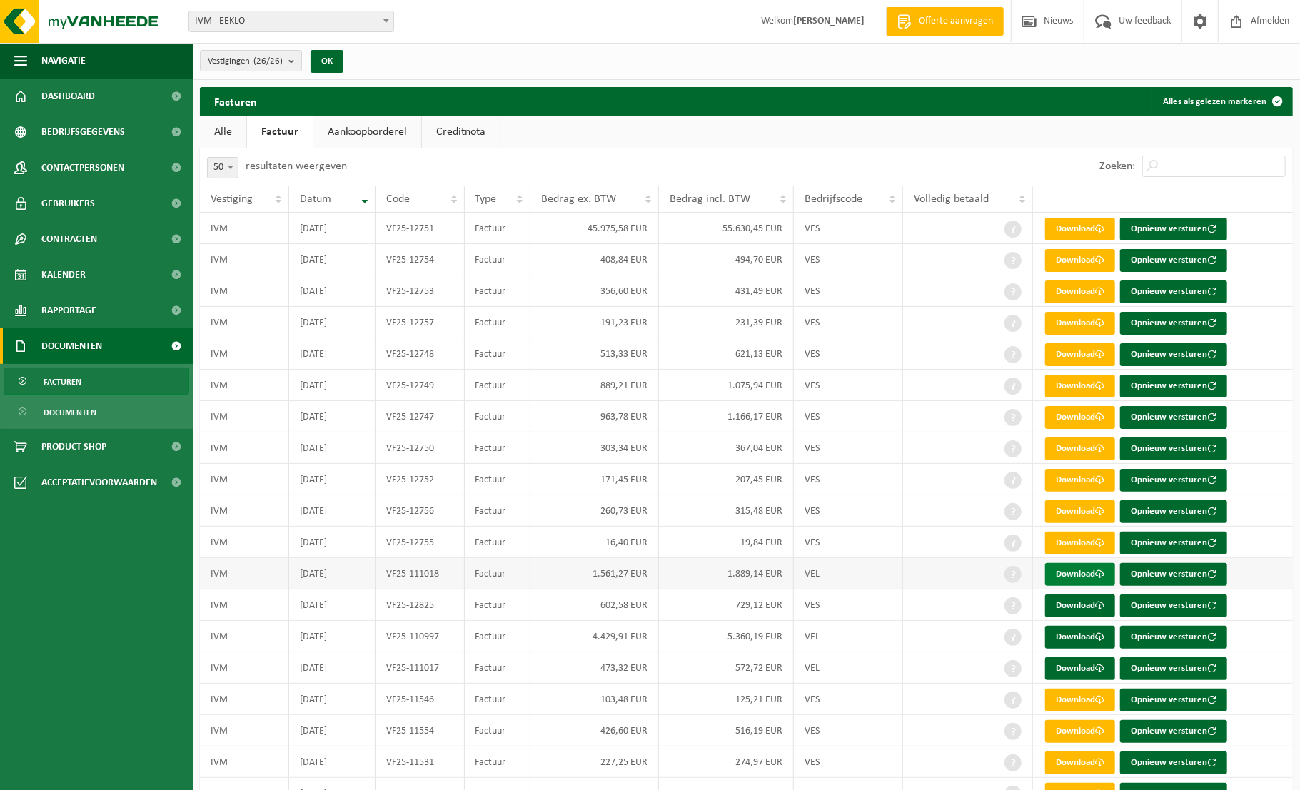
click at [1070, 577] on link "Download" at bounding box center [1080, 574] width 70 height 23
click at [1078, 606] on link "Download" at bounding box center [1080, 606] width 70 height 23
click at [1080, 637] on link "Download" at bounding box center [1080, 637] width 70 height 23
click at [1073, 664] on link "Download" at bounding box center [1080, 669] width 70 height 23
click at [63, 416] on span "Documenten" at bounding box center [70, 412] width 53 height 27
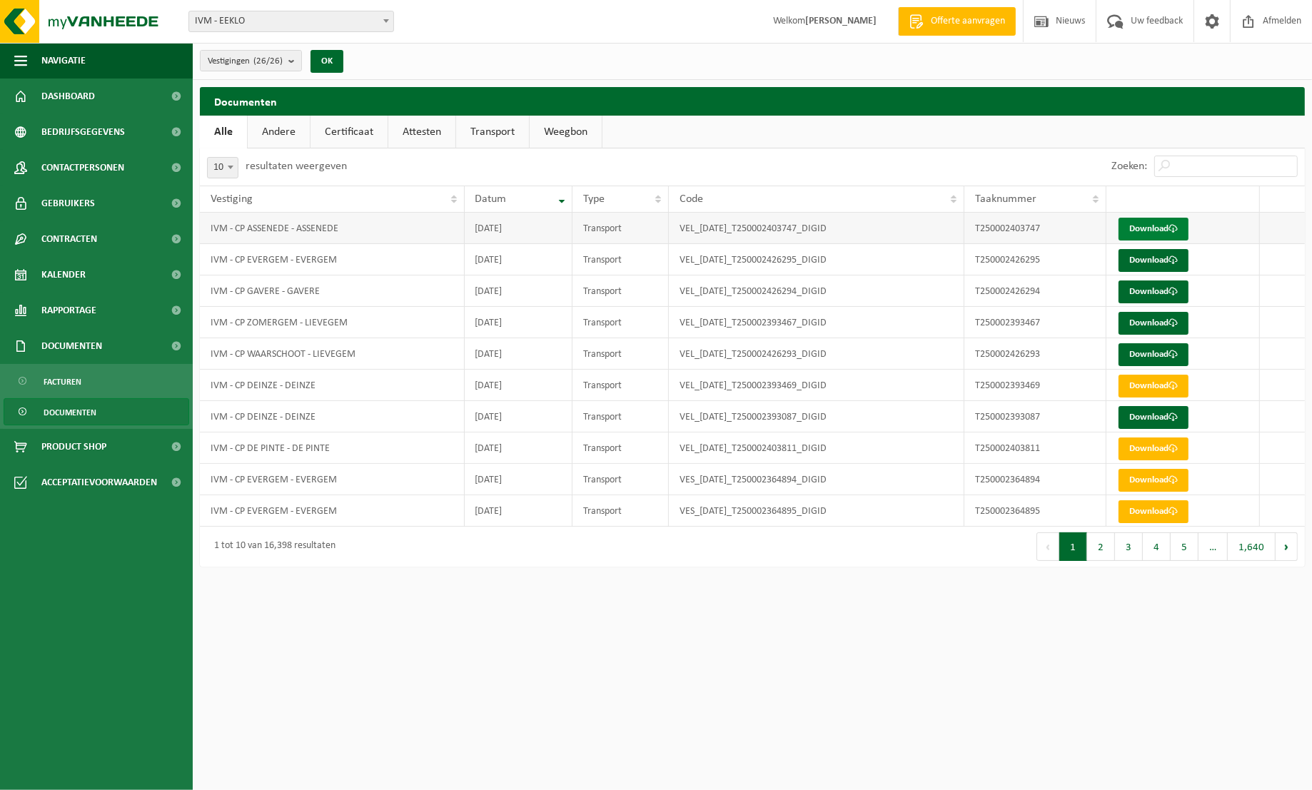
click at [1143, 226] on link "Download" at bounding box center [1154, 229] width 70 height 23
click at [1142, 261] on link "Download" at bounding box center [1154, 260] width 70 height 23
click at [1148, 293] on link "Download" at bounding box center [1154, 292] width 70 height 23
click at [1154, 326] on link "Download" at bounding box center [1154, 323] width 70 height 23
click at [1158, 355] on link "Download" at bounding box center [1154, 354] width 70 height 23
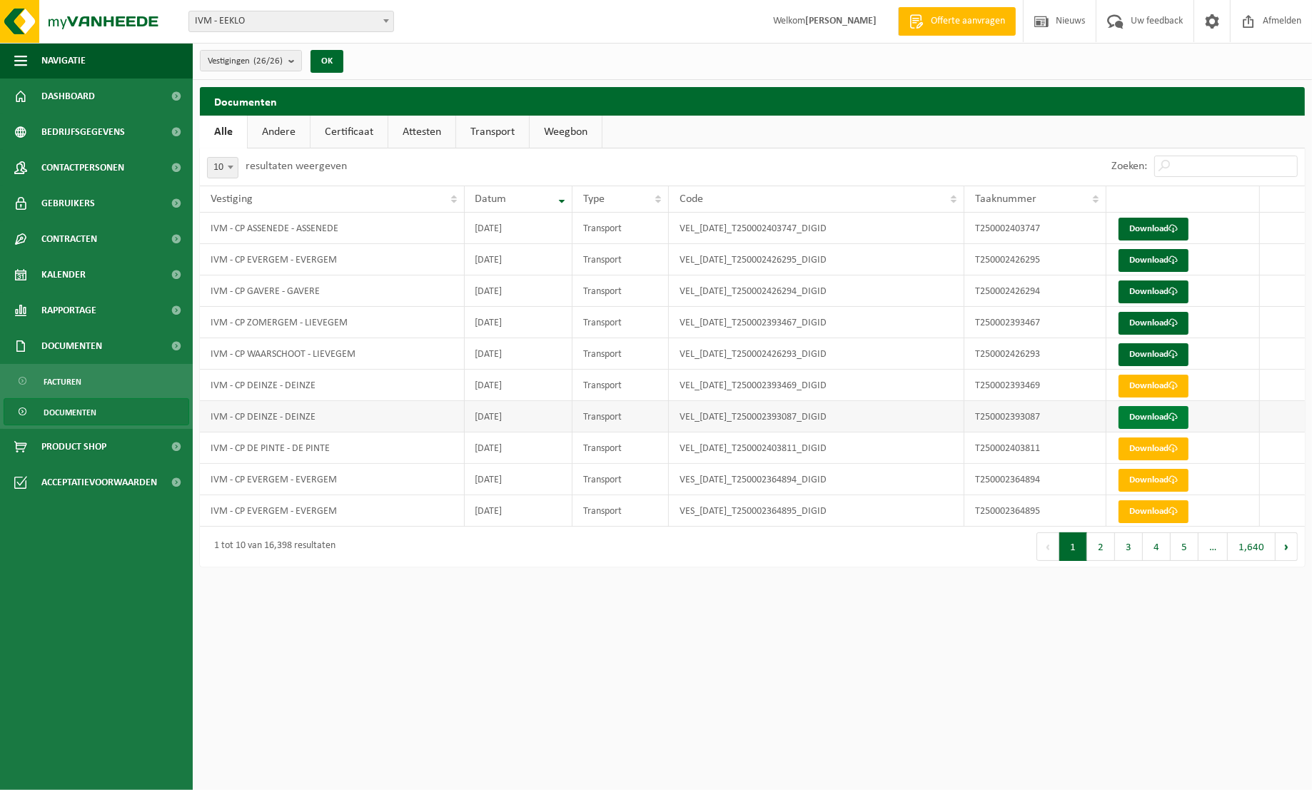
click at [1155, 420] on link "Download" at bounding box center [1154, 417] width 70 height 23
click at [81, 95] on span "Dashboard" at bounding box center [68, 97] width 54 height 36
